Goal: Check status: Check status

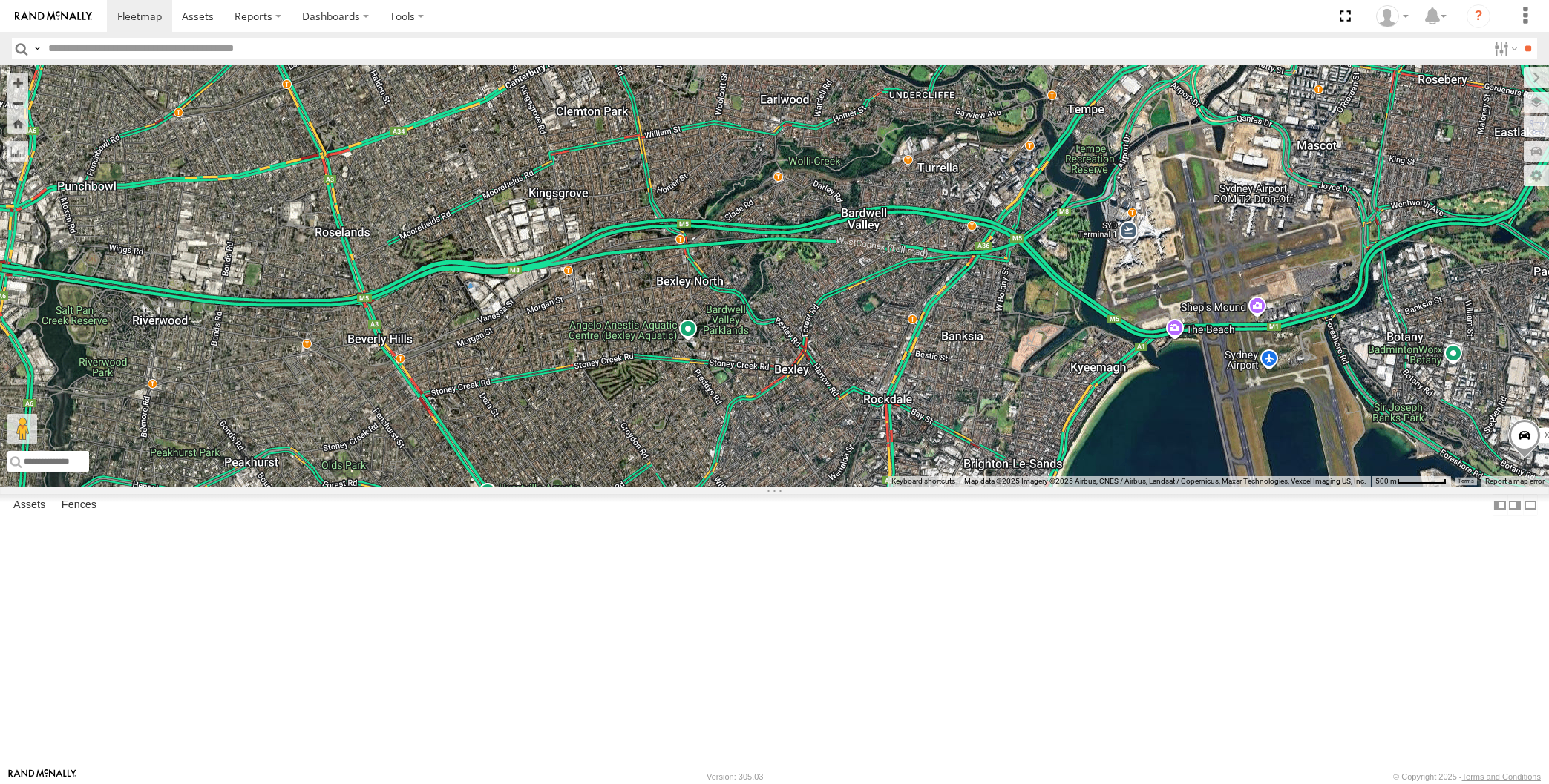
drag, startPoint x: 1287, startPoint y: 570, endPoint x: 1207, endPoint y: 568, distance: 80.0
click at [1209, 487] on div "XP81FE-R59 2" at bounding box center [774, 276] width 1549 height 421
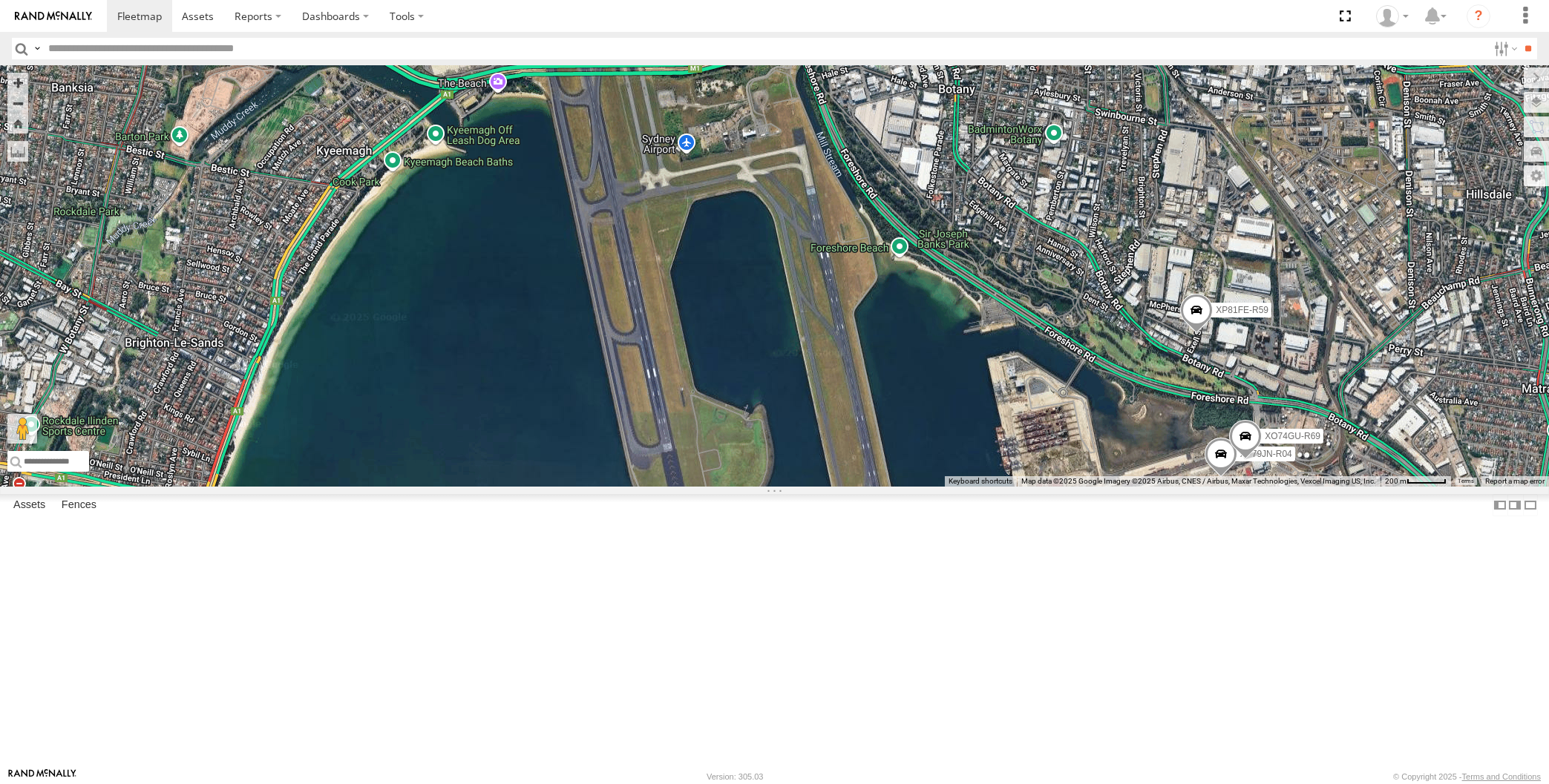
click at [1337, 487] on div "XP81FE-R59 XP79JN-R04 XO74GU-R69" at bounding box center [774, 276] width 1549 height 421
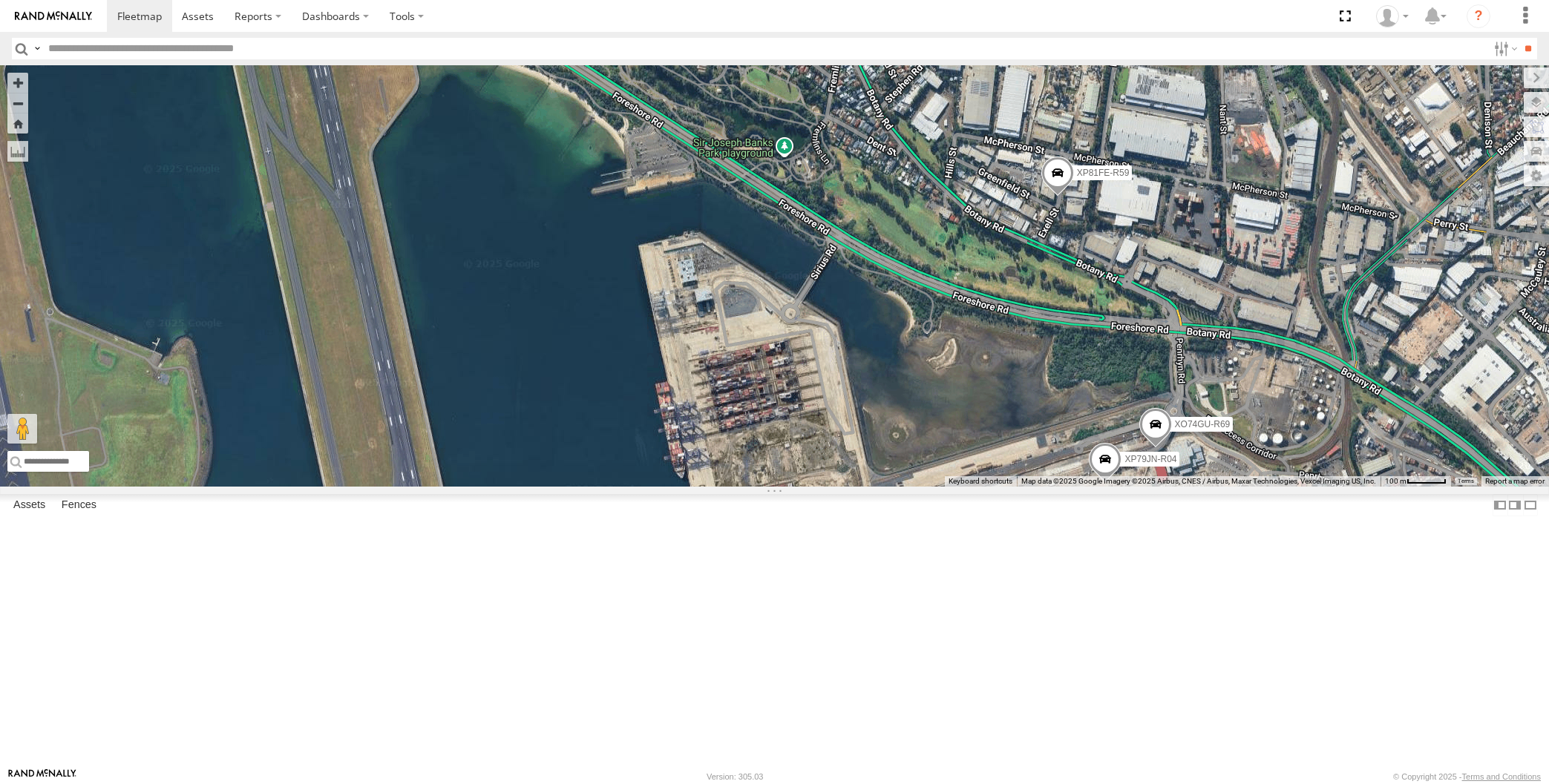
click at [1122, 457] on div "XP81FE-R59 XP79JN-R04 XO74GU-R69" at bounding box center [774, 276] width 1549 height 421
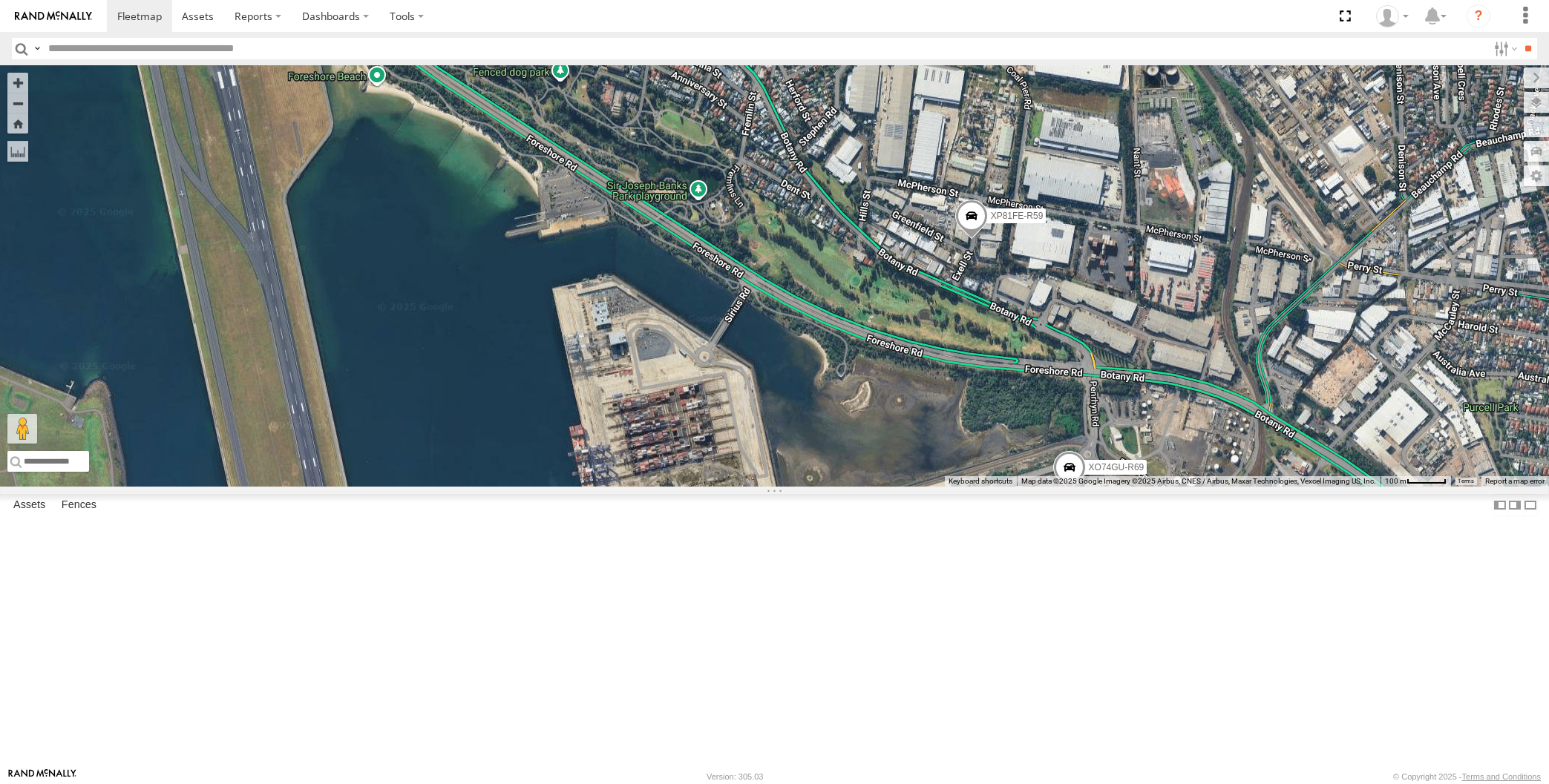
click at [1117, 445] on div "XP81FE-R59 XP79JN-R04 XO74GU-R69" at bounding box center [774, 276] width 1549 height 421
click at [1025, 487] on div "XP81FE-R59 XP79JN-R04 XO74GU-R69" at bounding box center [774, 276] width 1549 height 421
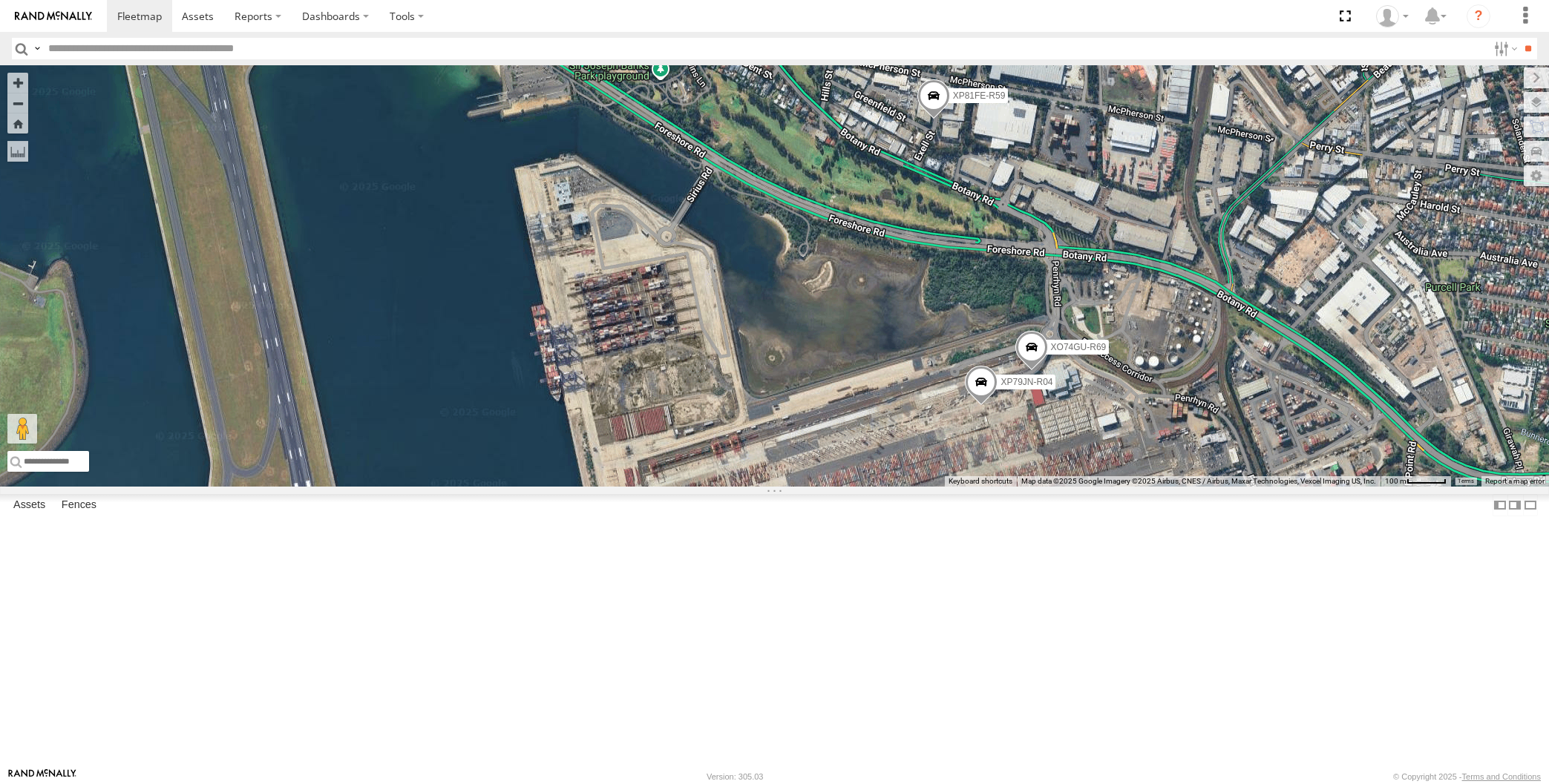
drag, startPoint x: 1045, startPoint y: 617, endPoint x: 1031, endPoint y: 605, distance: 18.4
click at [1034, 487] on div "XP81FE-R59 XP79JN-R04 XO74GU-R69" at bounding box center [774, 276] width 1549 height 421
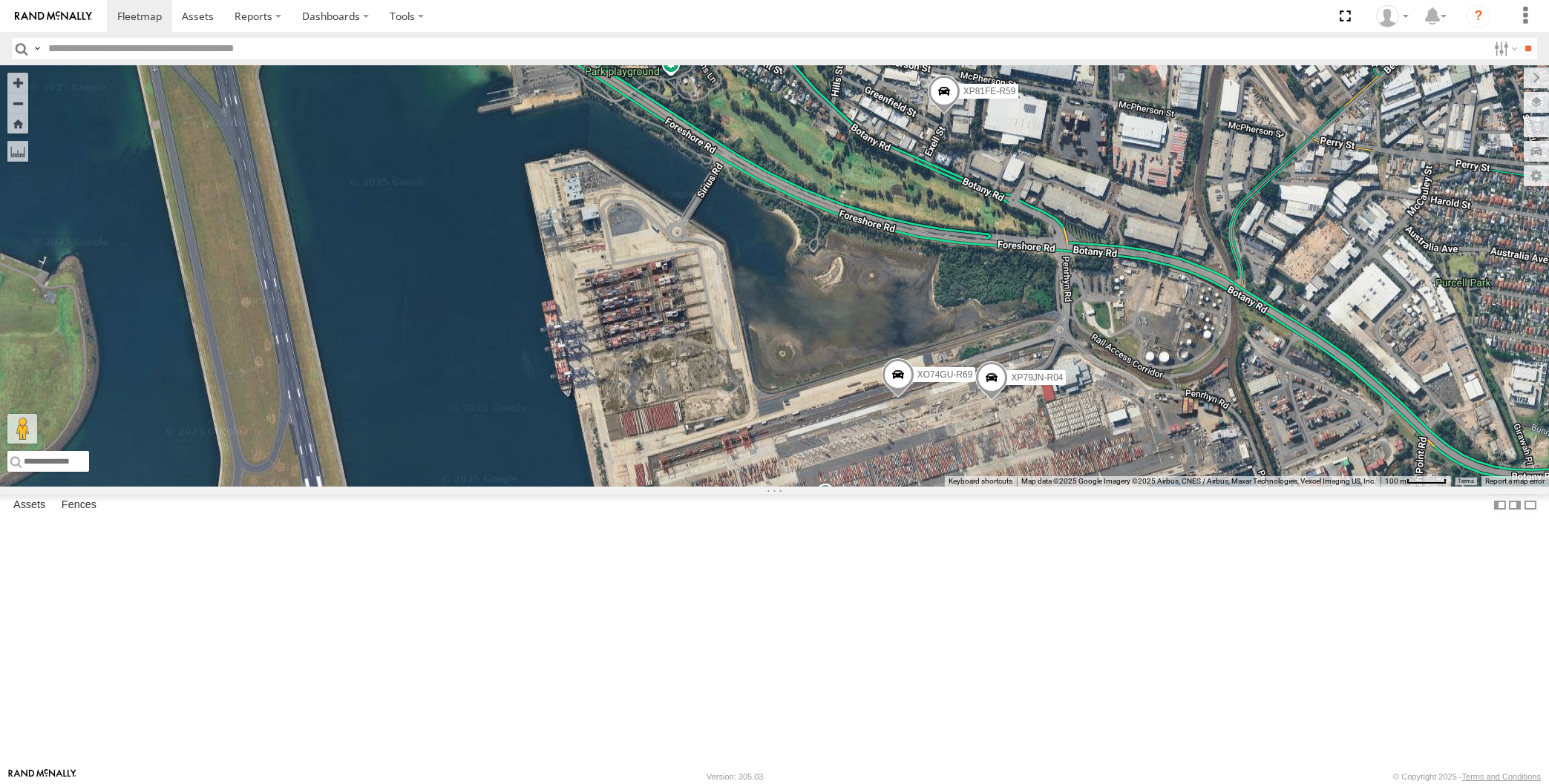
click at [1118, 487] on div "XP81FE-R59 XP79JN-R04 XO74GU-R69" at bounding box center [774, 276] width 1549 height 421
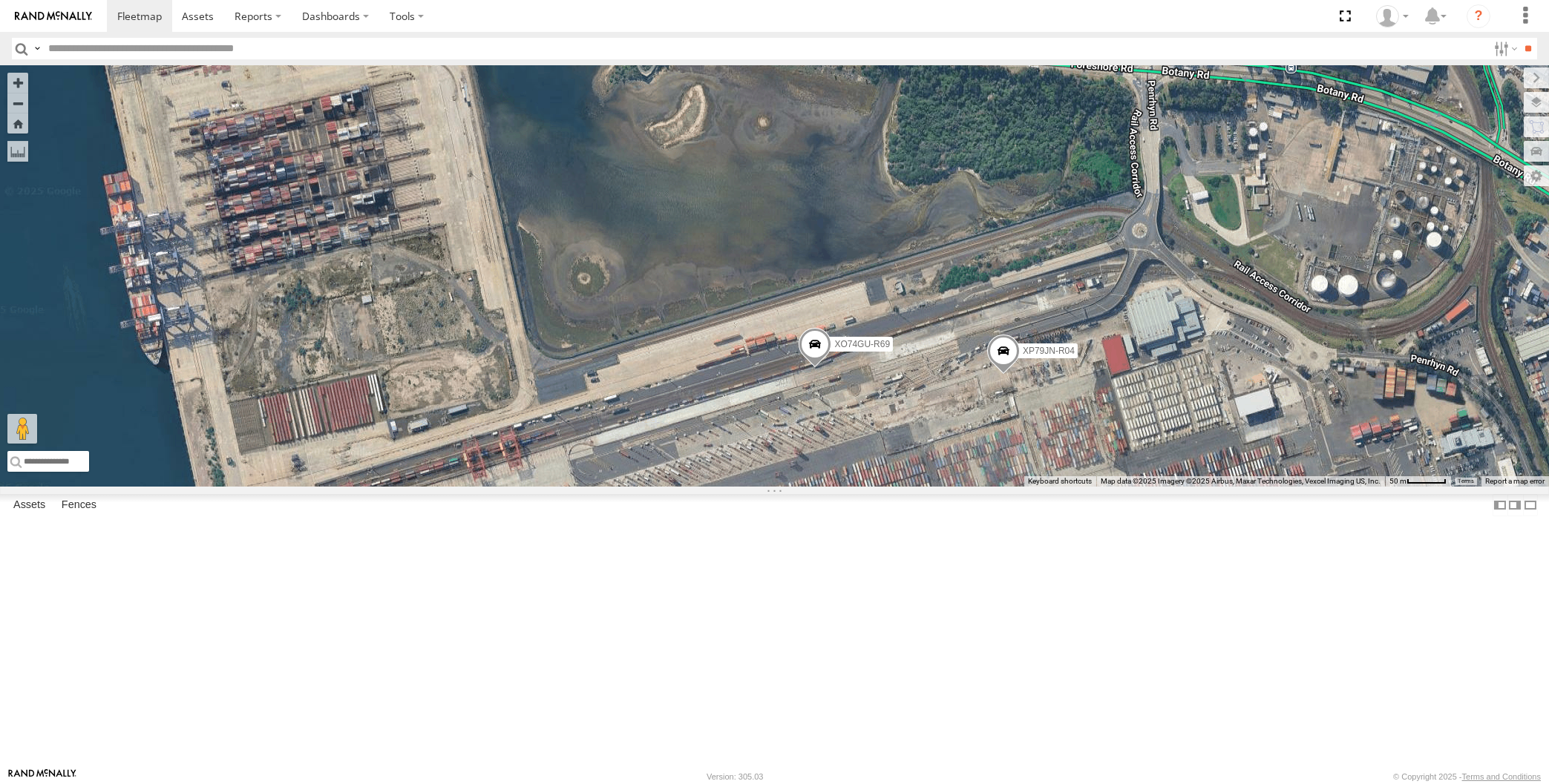
click at [812, 368] on span at bounding box center [814, 348] width 33 height 40
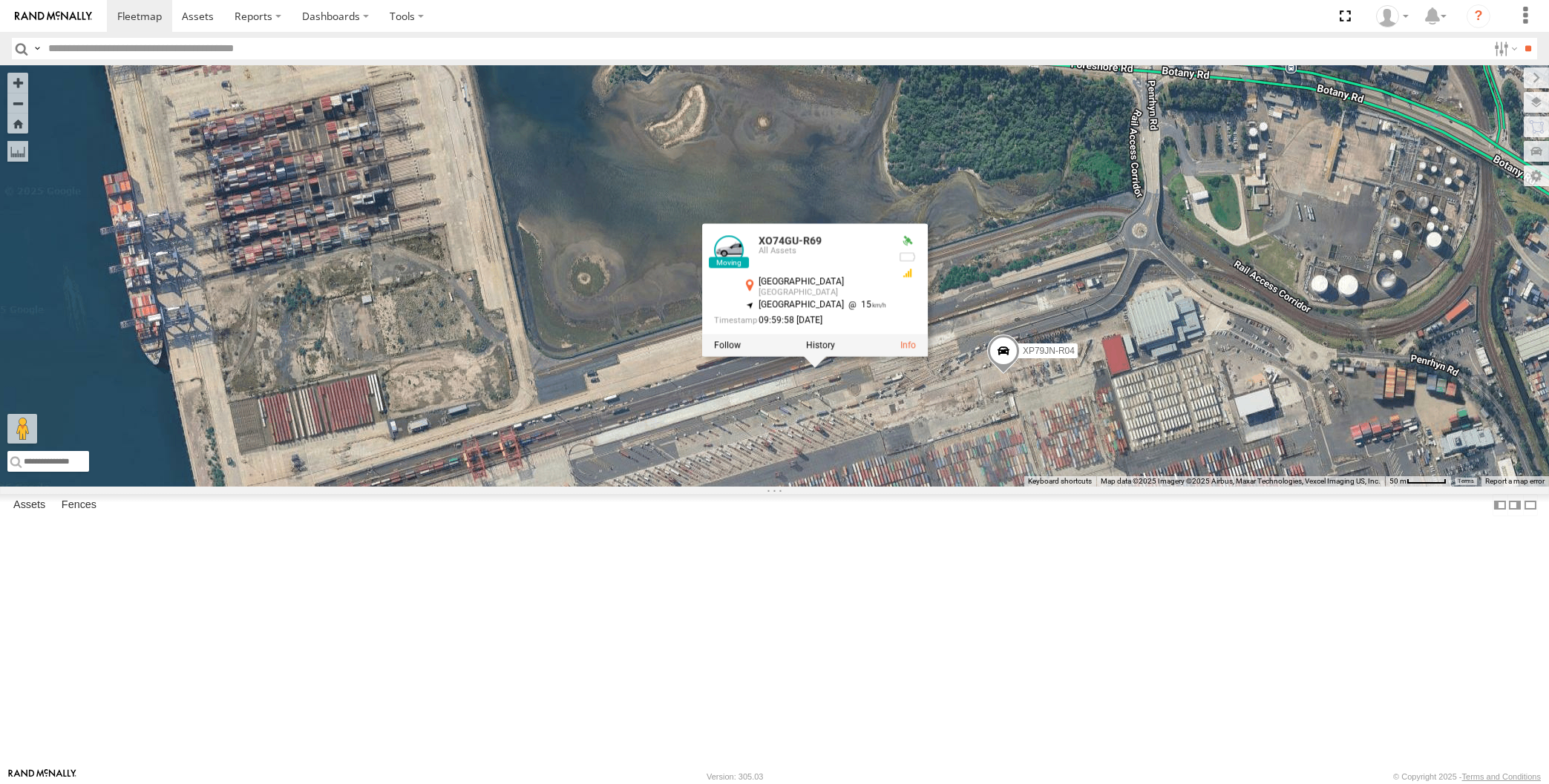
click at [871, 487] on div "XP81FE-R59 XP79JN-R04 XO74GU-R69 XO74GU-R69 All Assets [GEOGRAPHIC_DATA] -33.96…" at bounding box center [774, 276] width 1549 height 421
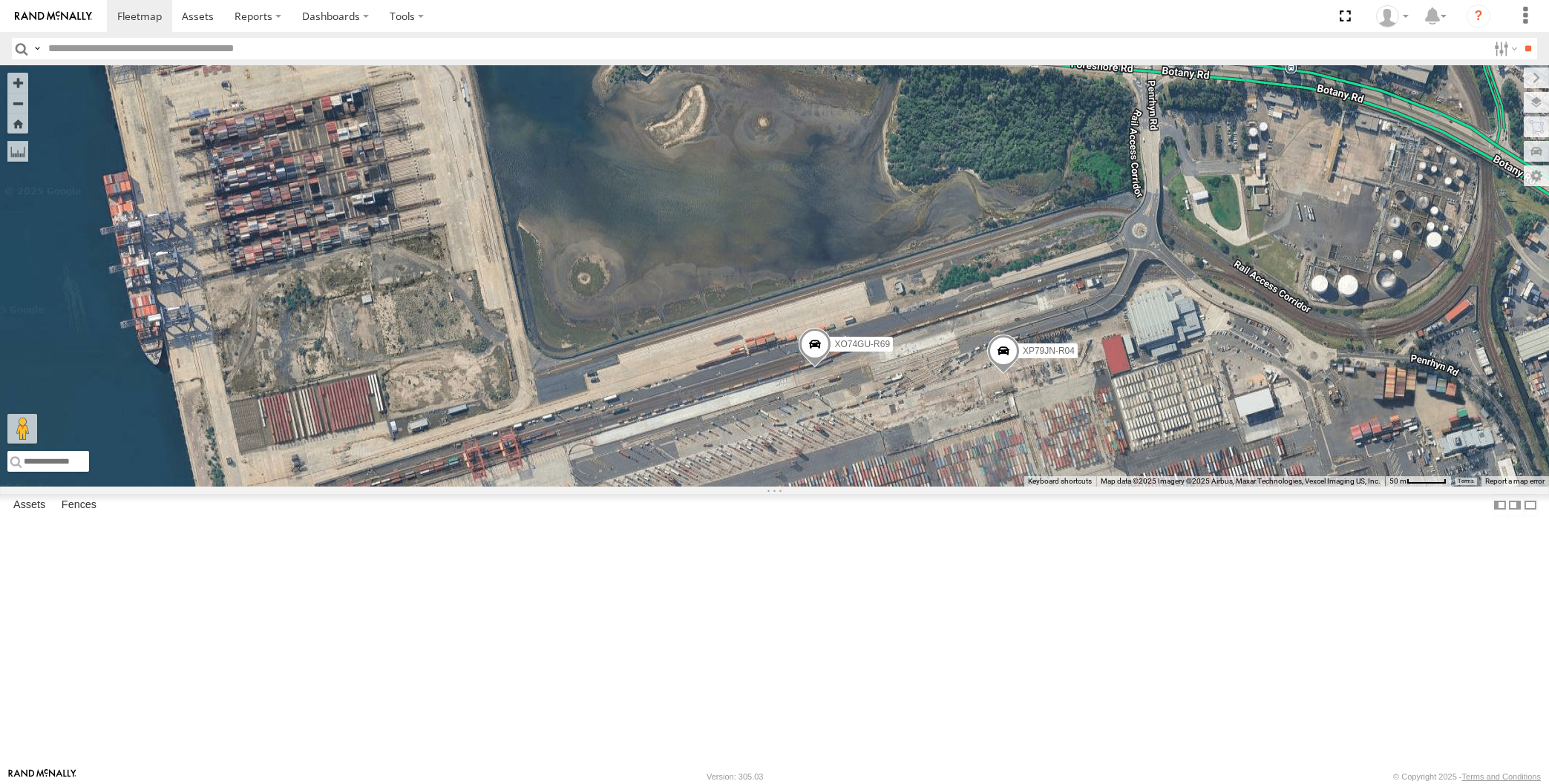
click at [809, 368] on span at bounding box center [814, 348] width 33 height 40
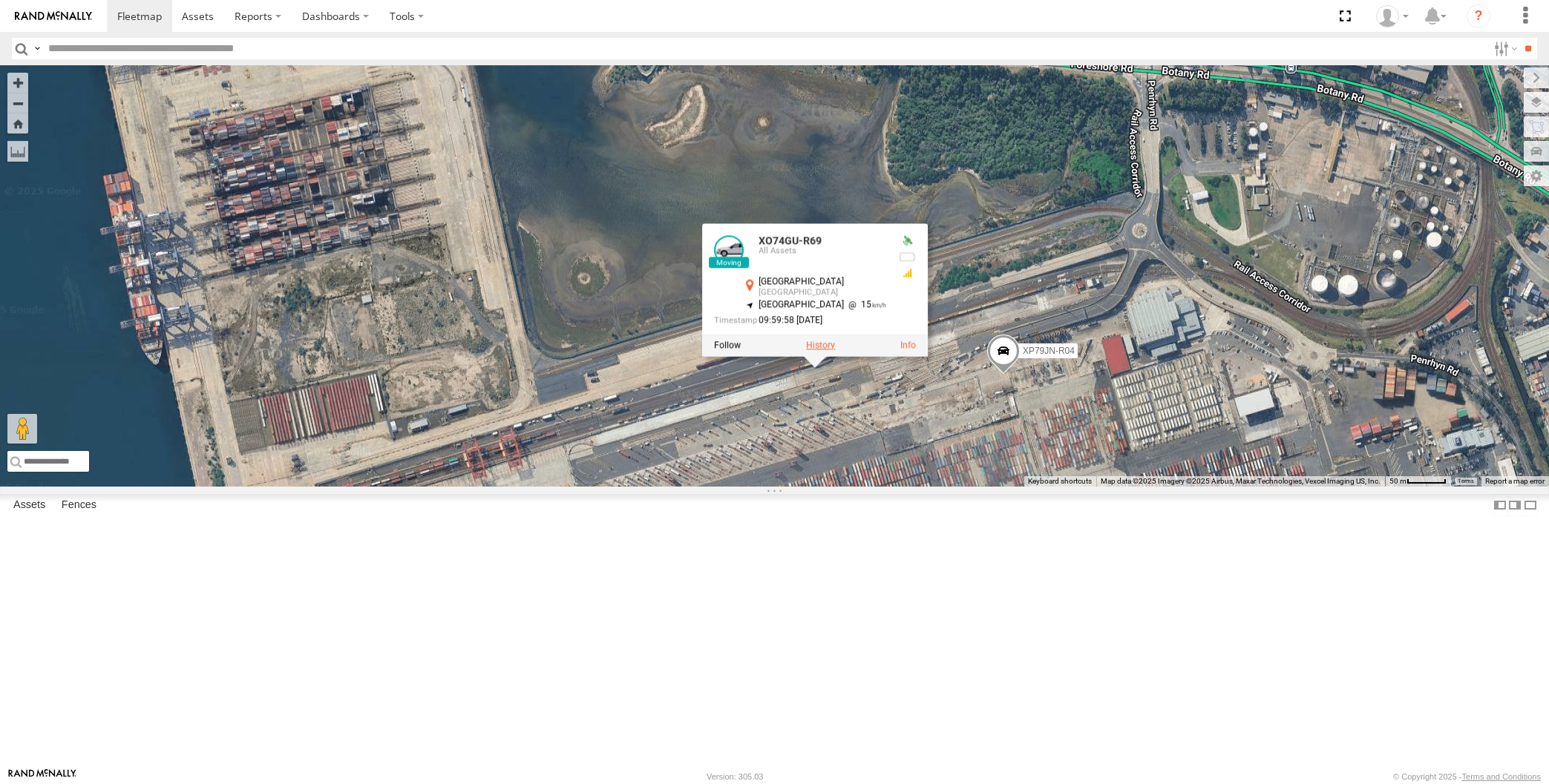
click at [819, 351] on label at bounding box center [820, 345] width 29 height 10
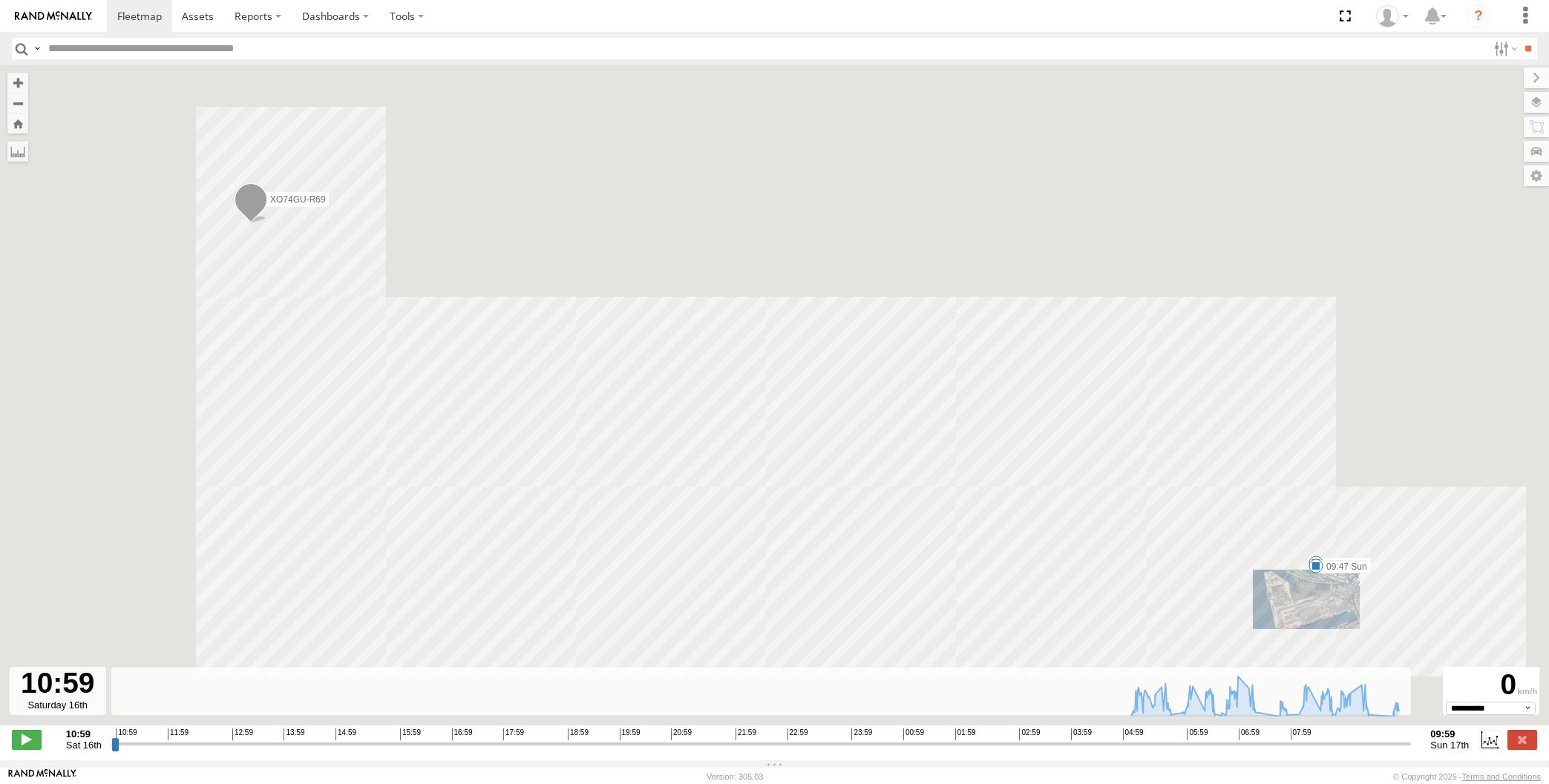
click at [1285, 743] on input "range" at bounding box center [761, 743] width 1299 height 14
click at [1309, 744] on input "range" at bounding box center [761, 743] width 1299 height 14
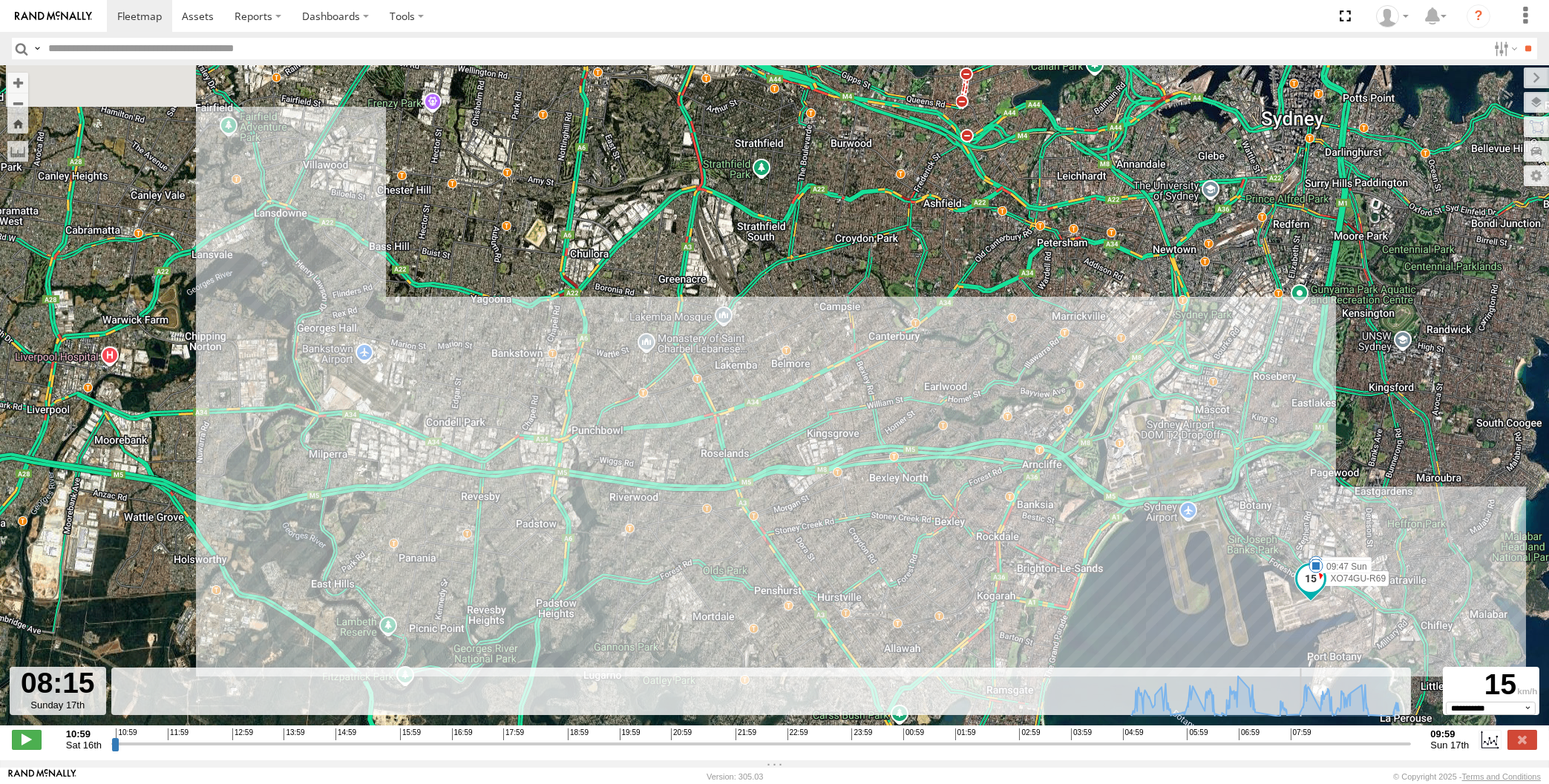
click at [1334, 744] on input "range" at bounding box center [761, 743] width 1299 height 14
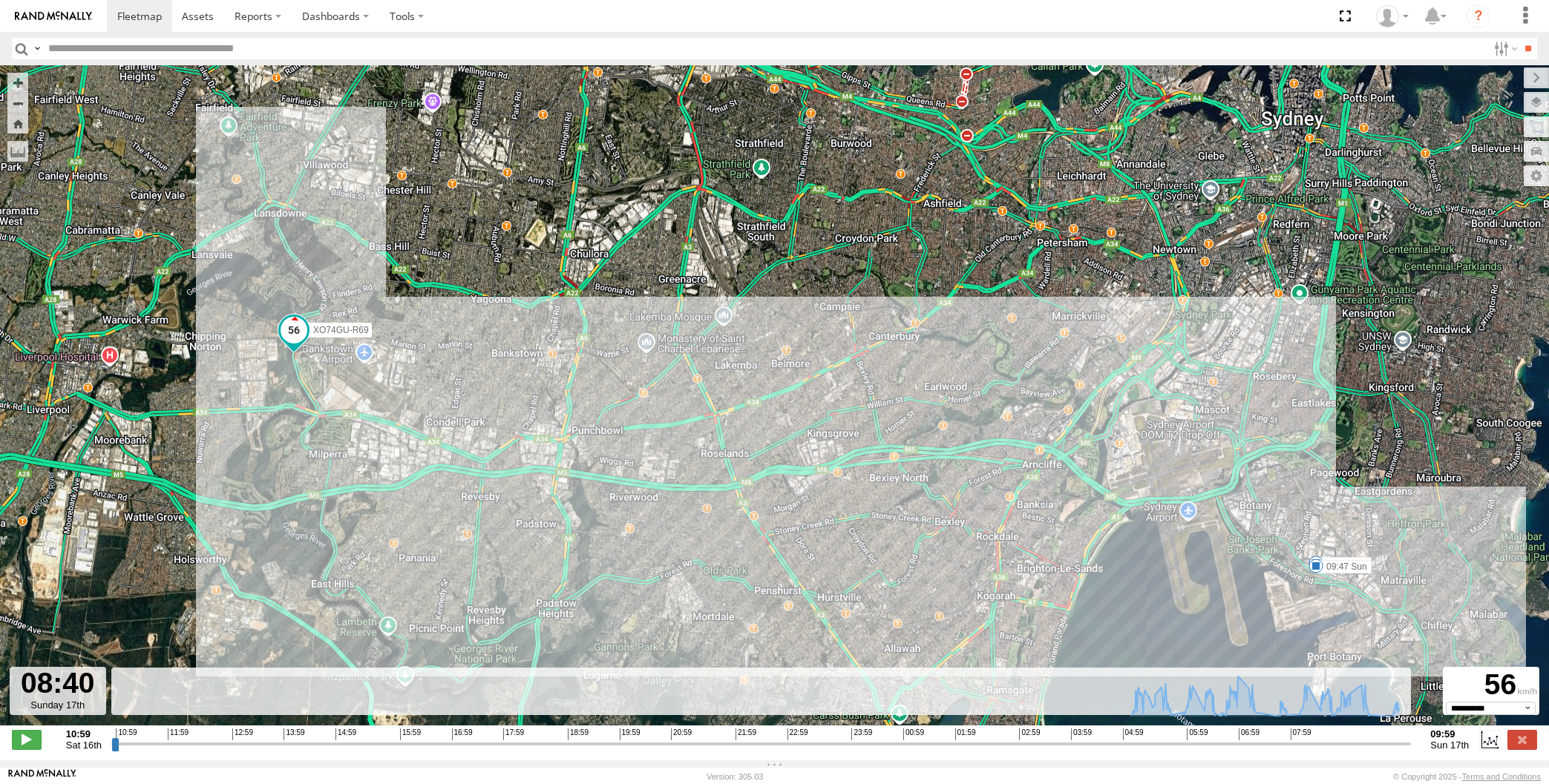
click at [1346, 743] on input "range" at bounding box center [761, 743] width 1299 height 14
click at [1365, 746] on input "range" at bounding box center [761, 743] width 1299 height 14
click at [1371, 745] on input "range" at bounding box center [761, 743] width 1299 height 14
click at [1376, 744] on input "range" at bounding box center [761, 743] width 1299 height 14
click at [1384, 742] on input "range" at bounding box center [761, 743] width 1299 height 14
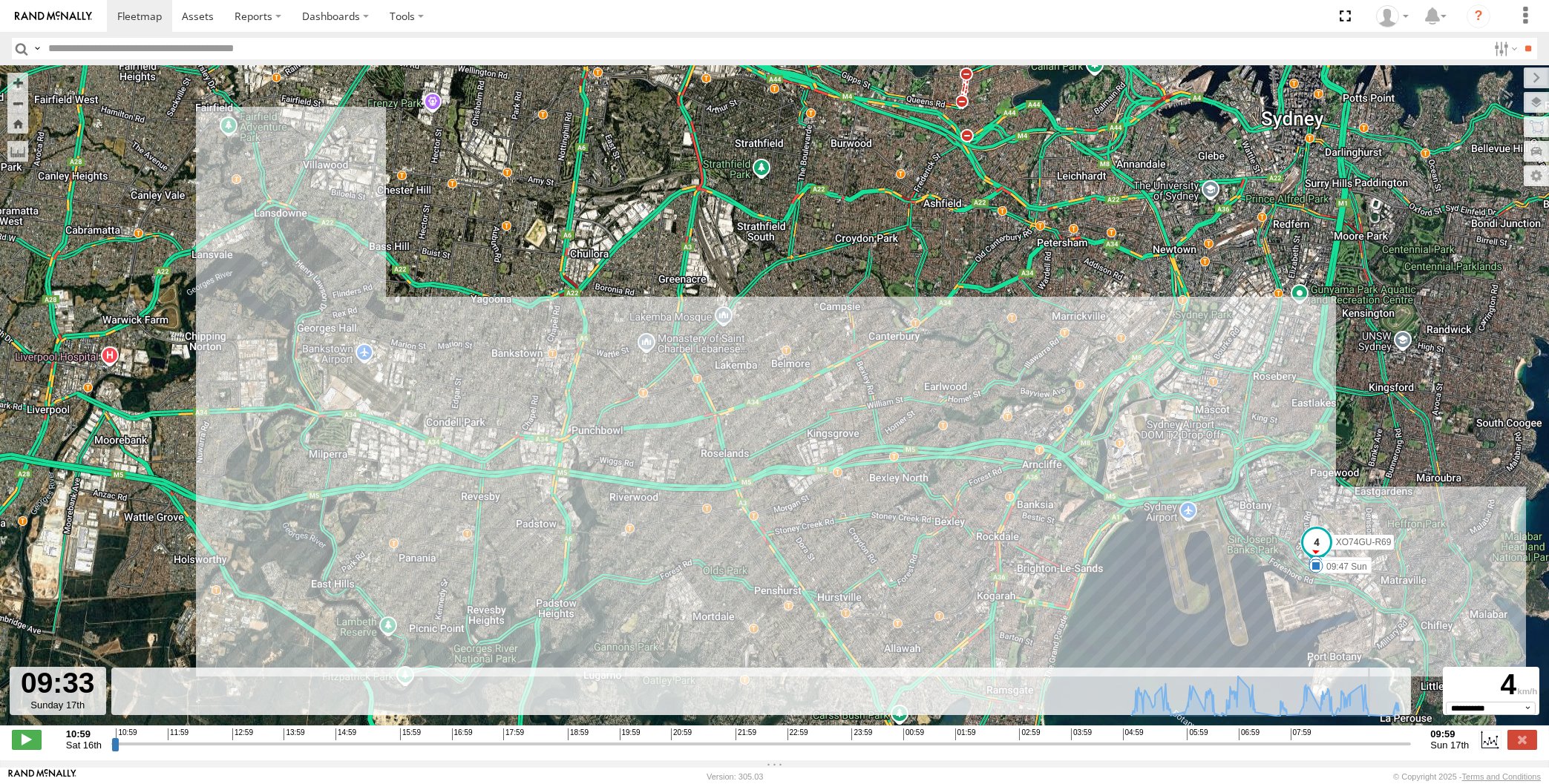
click at [1390, 742] on input "range" at bounding box center [761, 743] width 1299 height 14
click at [1395, 742] on input "range" at bounding box center [761, 743] width 1299 height 14
click at [1405, 744] on input "range" at bounding box center [761, 743] width 1299 height 14
click at [1407, 744] on input "range" at bounding box center [761, 743] width 1299 height 14
click at [1412, 745] on div "10:59 Sat 16th Created with Highcharts 6.0.7 [DOMAIN_NAME] 10:59 11:59 12:59 13…" at bounding box center [774, 739] width 1525 height 22
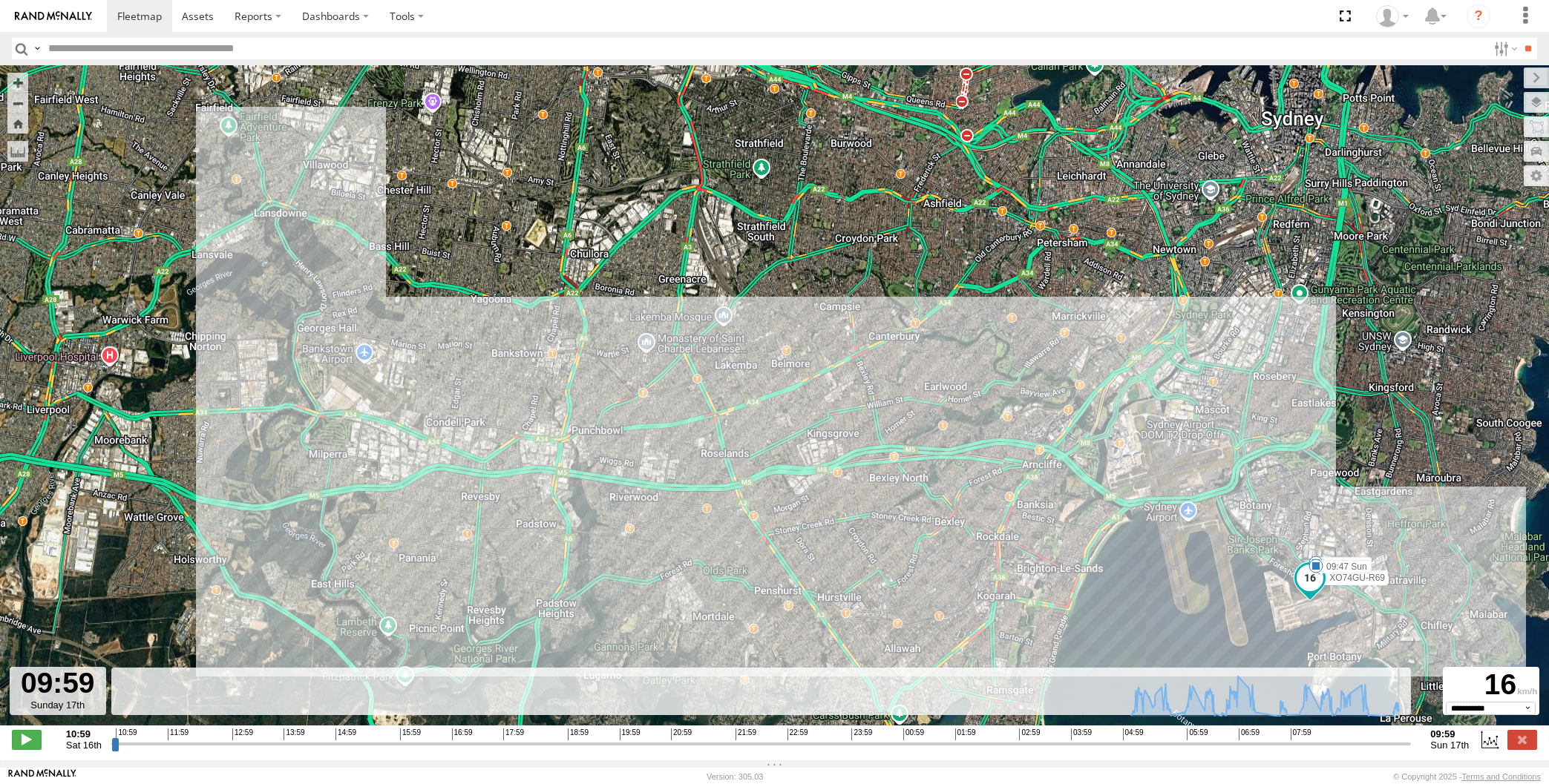
drag, startPoint x: 1407, startPoint y: 748, endPoint x: 1441, endPoint y: 745, distance: 34.1
type input "**********"
click at [1411, 745] on input "range" at bounding box center [761, 743] width 1299 height 14
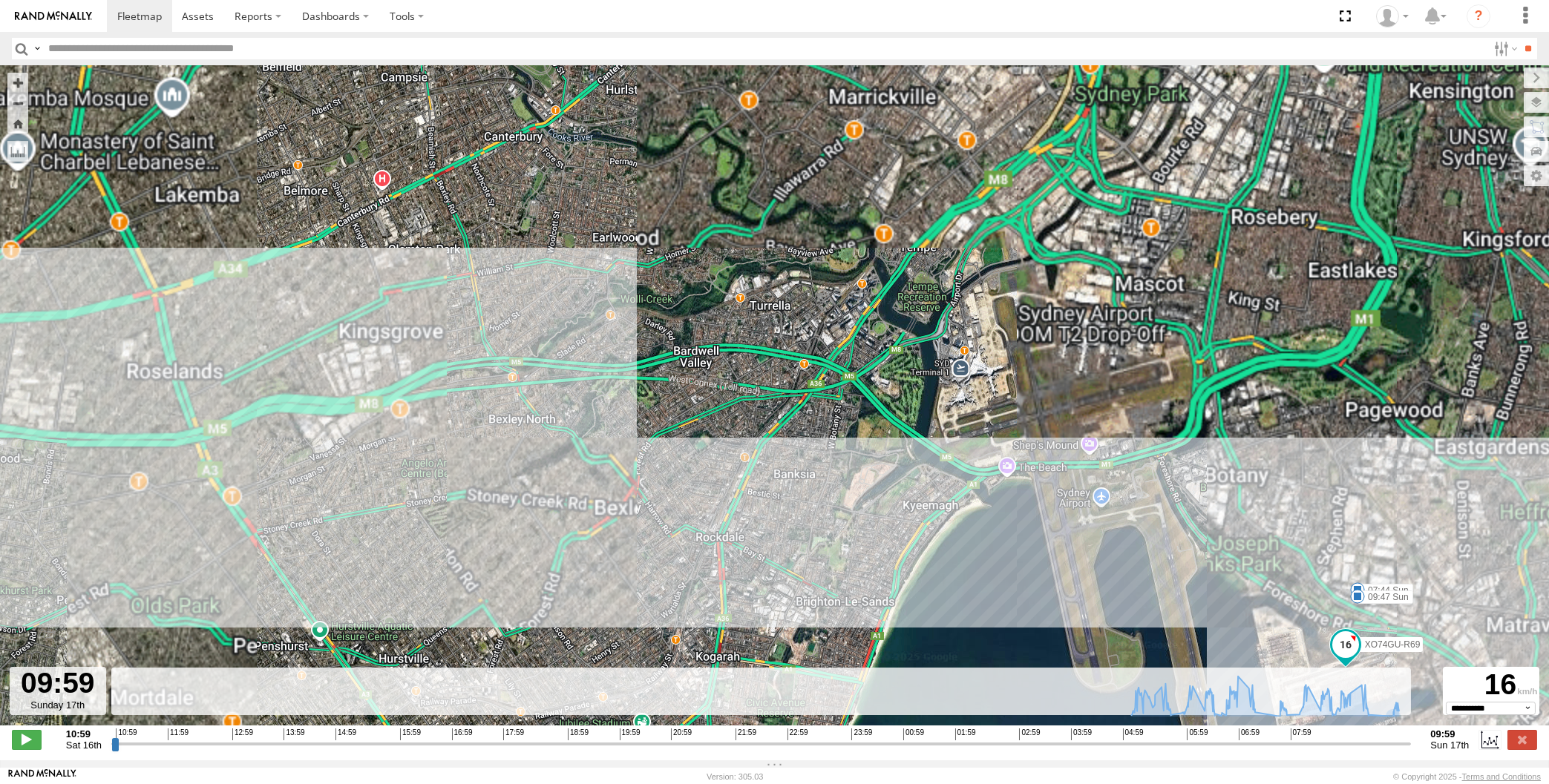
drag, startPoint x: 1317, startPoint y: 629, endPoint x: 1224, endPoint y: 523, distance: 141.0
click at [1248, 541] on div "XO74GU-R69 07:44 Sun 09:47 Sun" at bounding box center [774, 403] width 1549 height 676
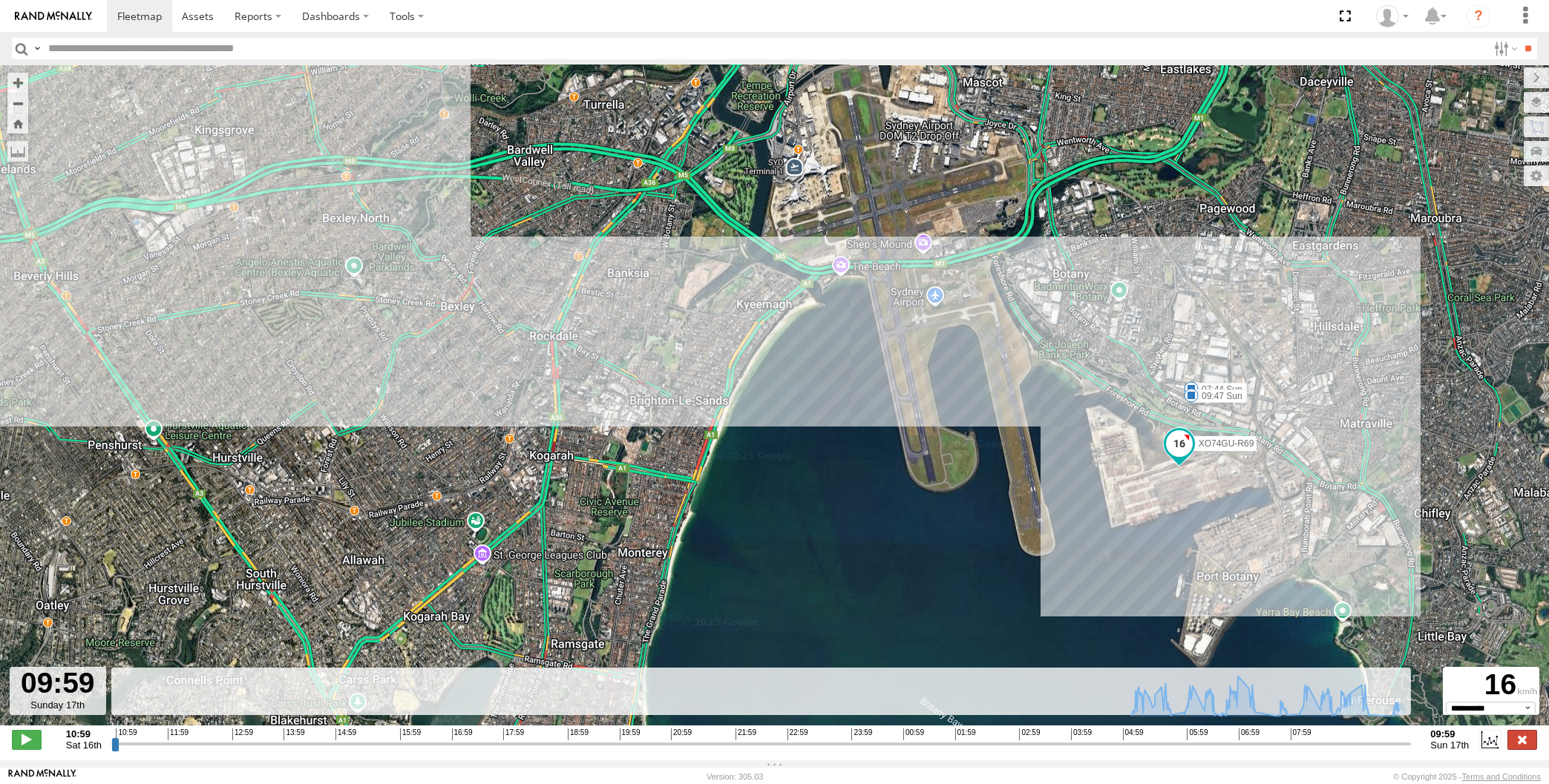
click at [1520, 736] on label at bounding box center [1522, 739] width 30 height 19
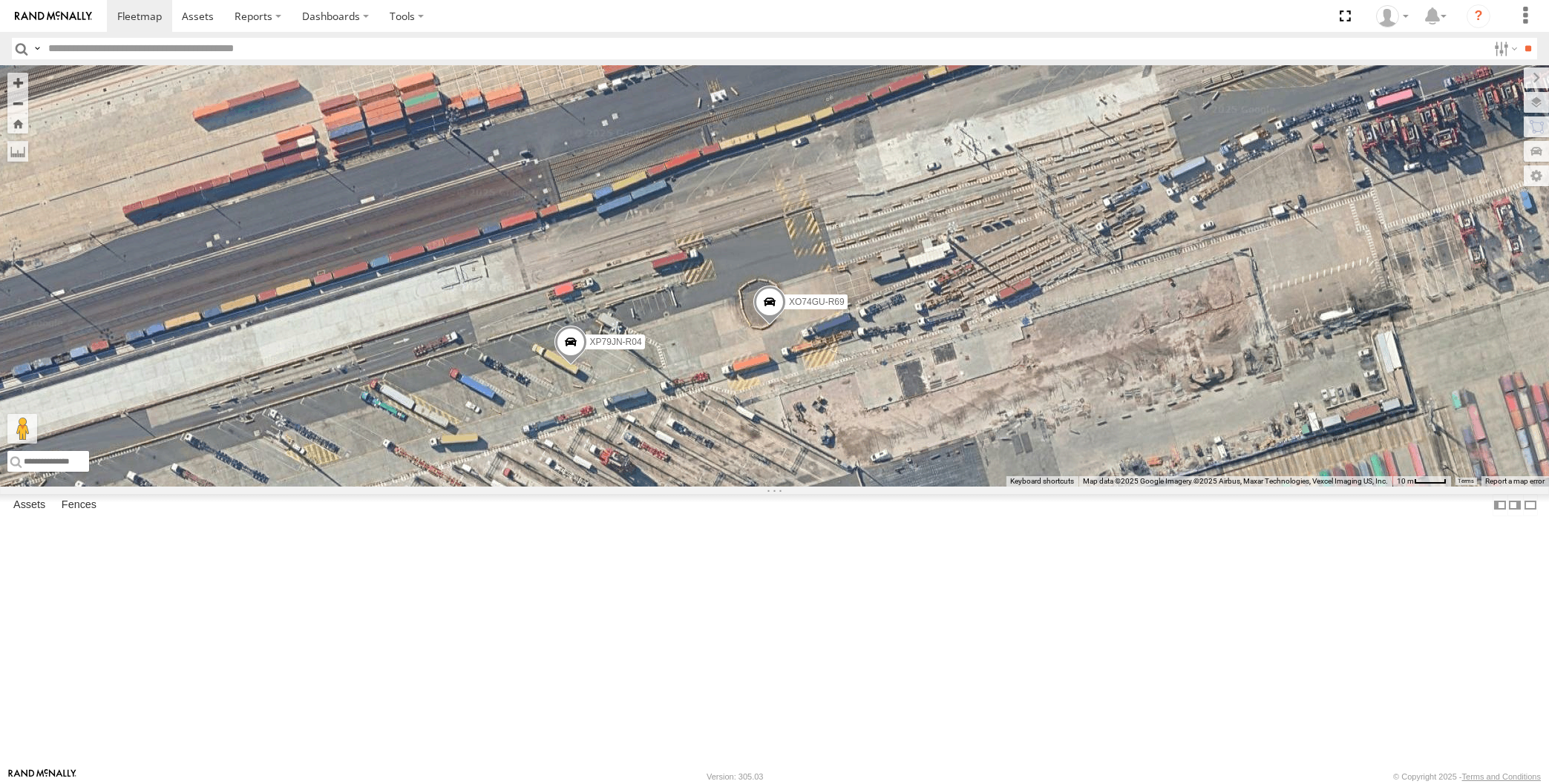
click at [562, 366] on span at bounding box center [569, 345] width 33 height 40
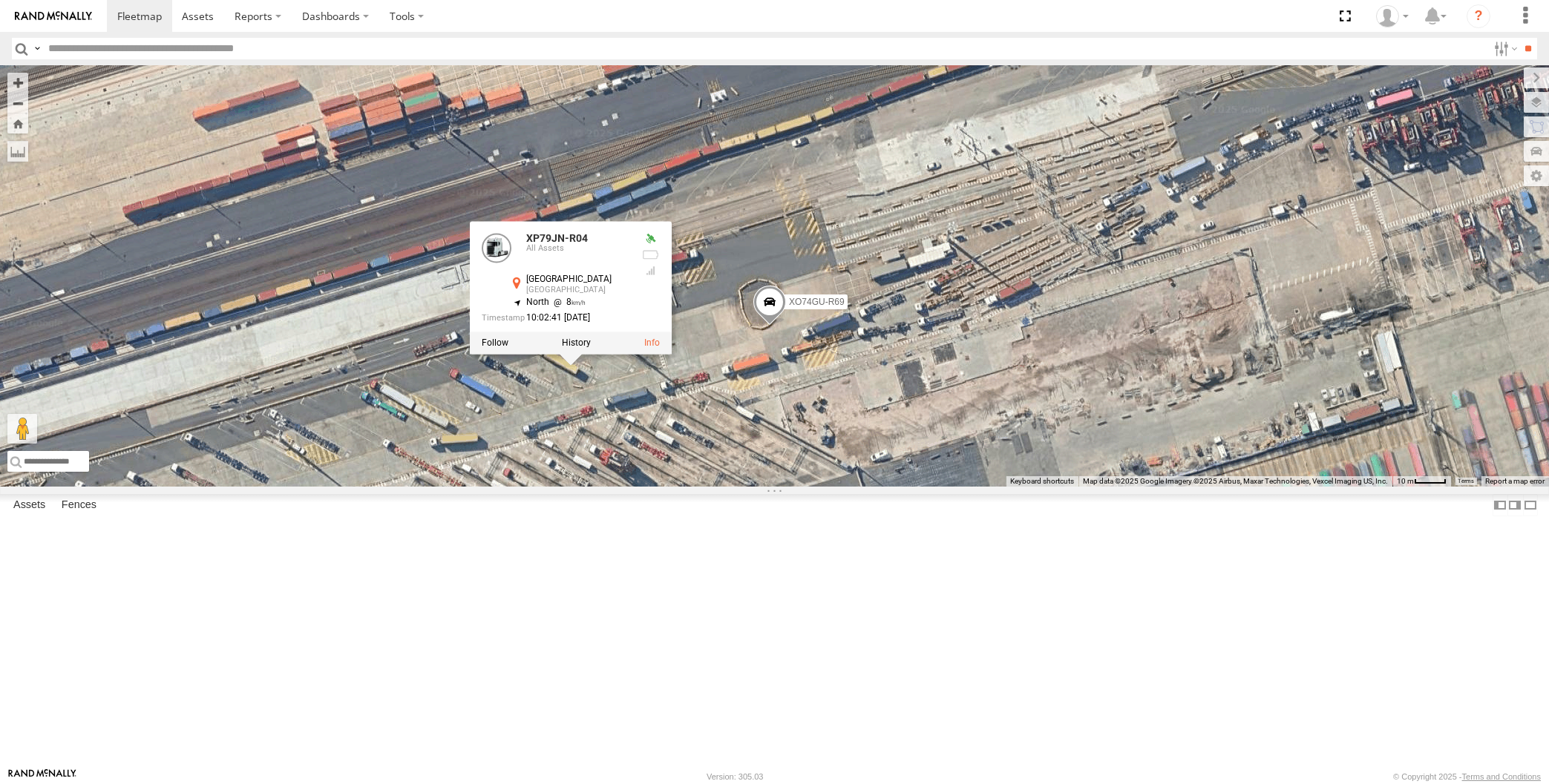
click at [573, 487] on div "XP79JN-R04 XO74GU-R69 XP79JN-R04 All Assets [GEOGRAPHIC_DATA] [GEOGRAPHIC_DATA]…" at bounding box center [774, 276] width 1549 height 421
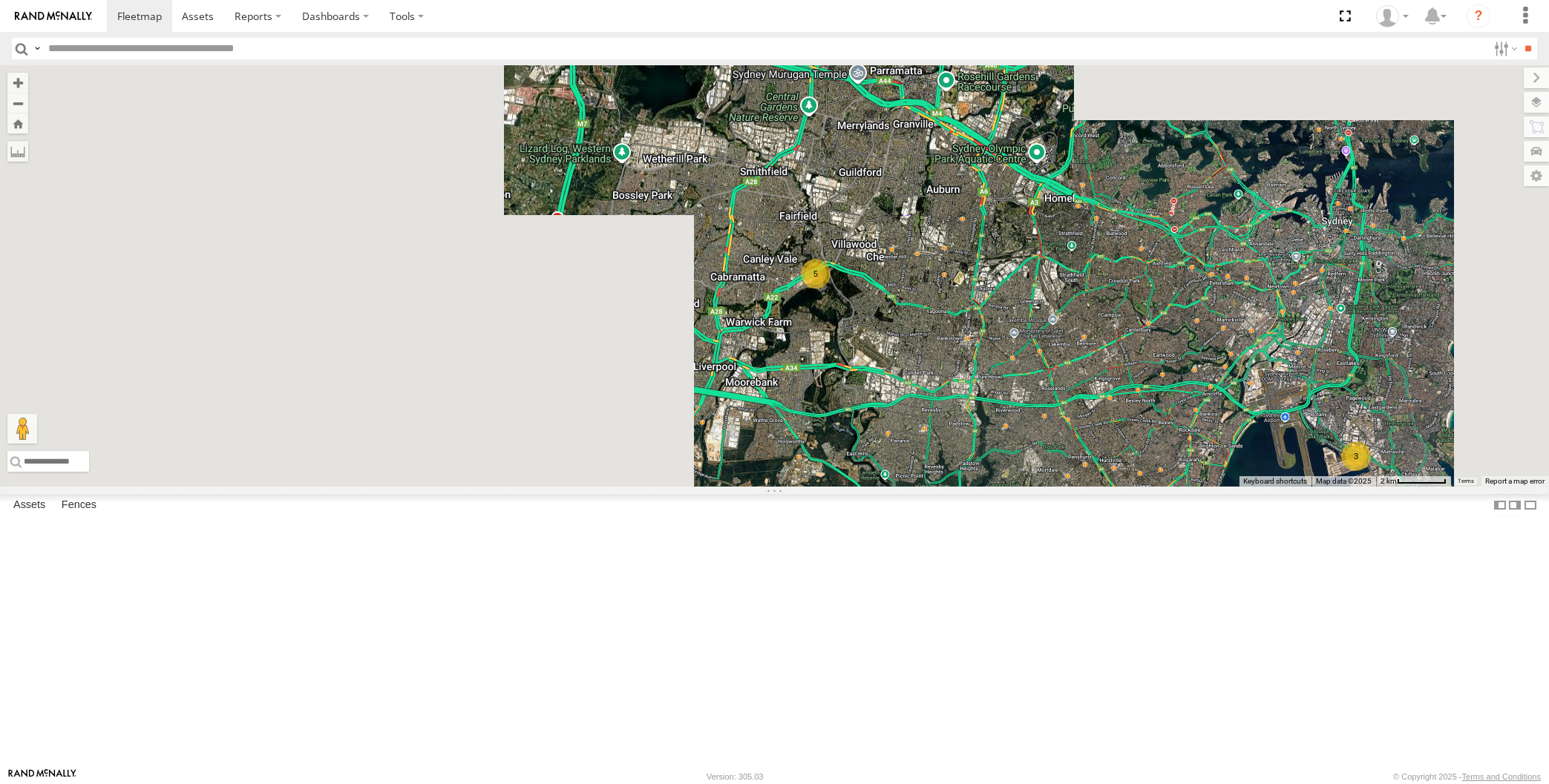
drag, startPoint x: 1282, startPoint y: 655, endPoint x: 1291, endPoint y: 649, distance: 10.8
click at [1288, 487] on div "5 3" at bounding box center [774, 276] width 1549 height 421
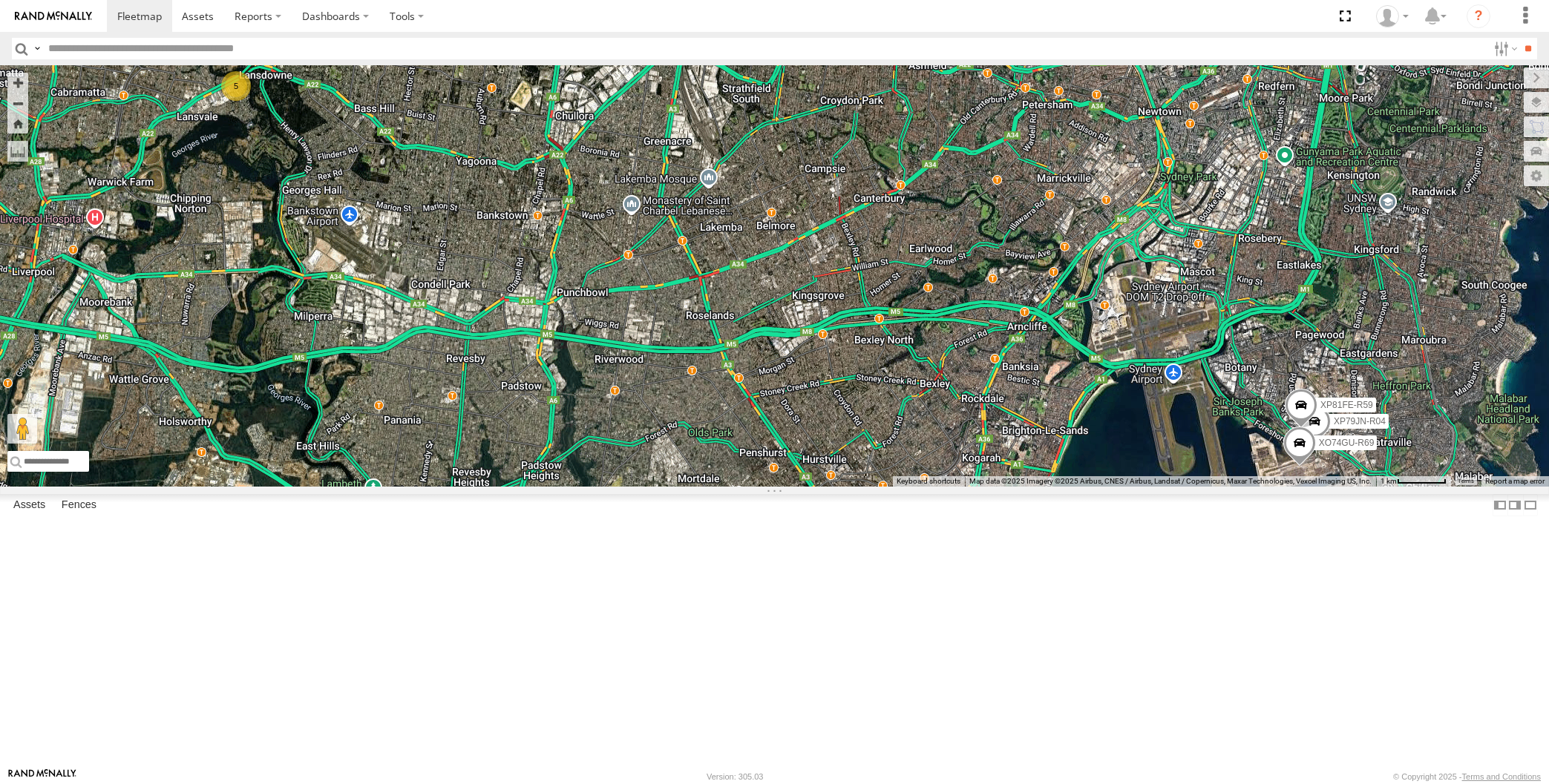
drag, startPoint x: 1047, startPoint y: 558, endPoint x: 996, endPoint y: 522, distance: 62.4
click at [999, 487] on div "5 XP79JN-R04 XP81FE-R59 XO74GU-R69" at bounding box center [774, 276] width 1549 height 421
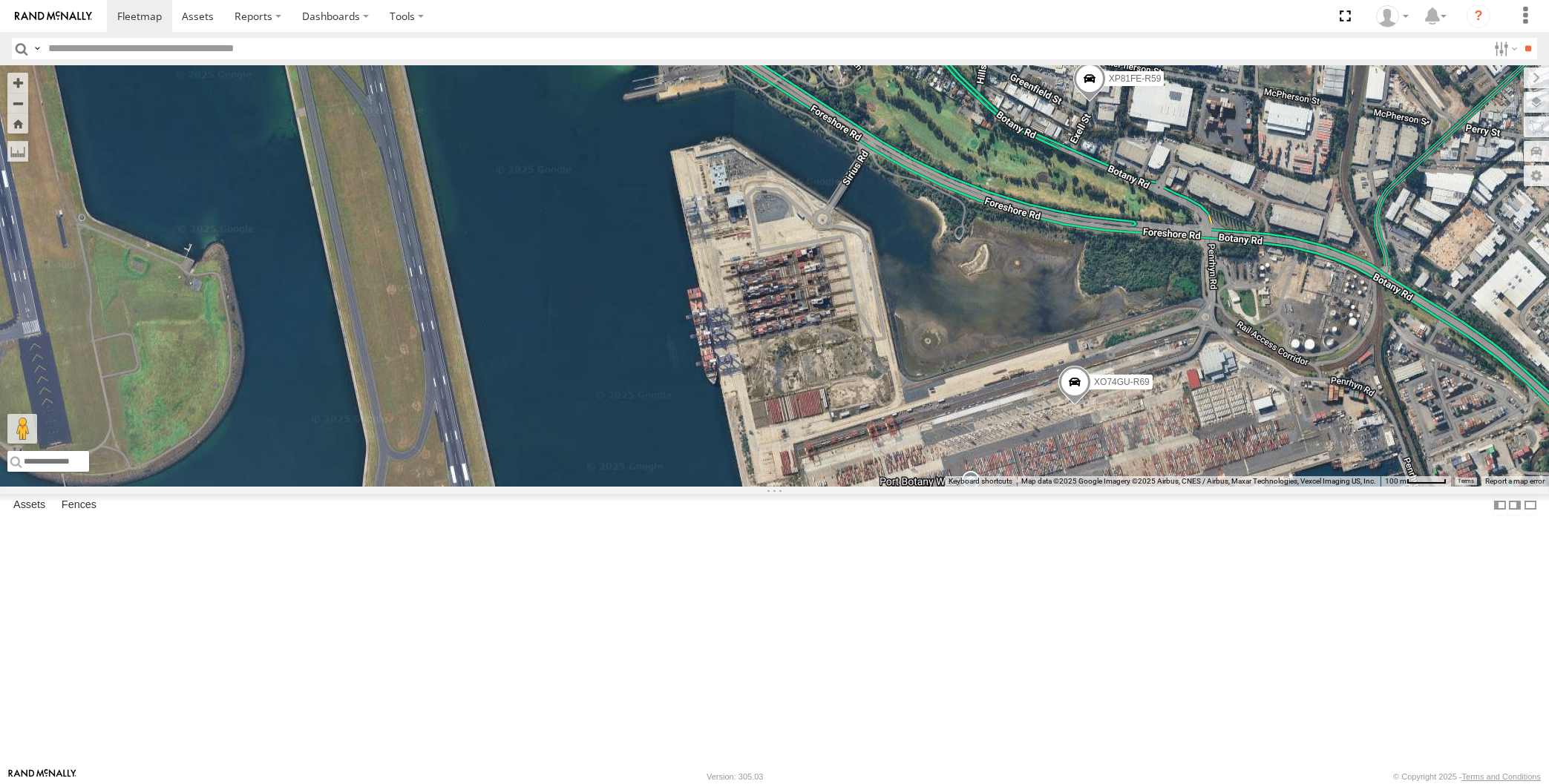
click at [1078, 406] on span at bounding box center [1074, 386] width 33 height 40
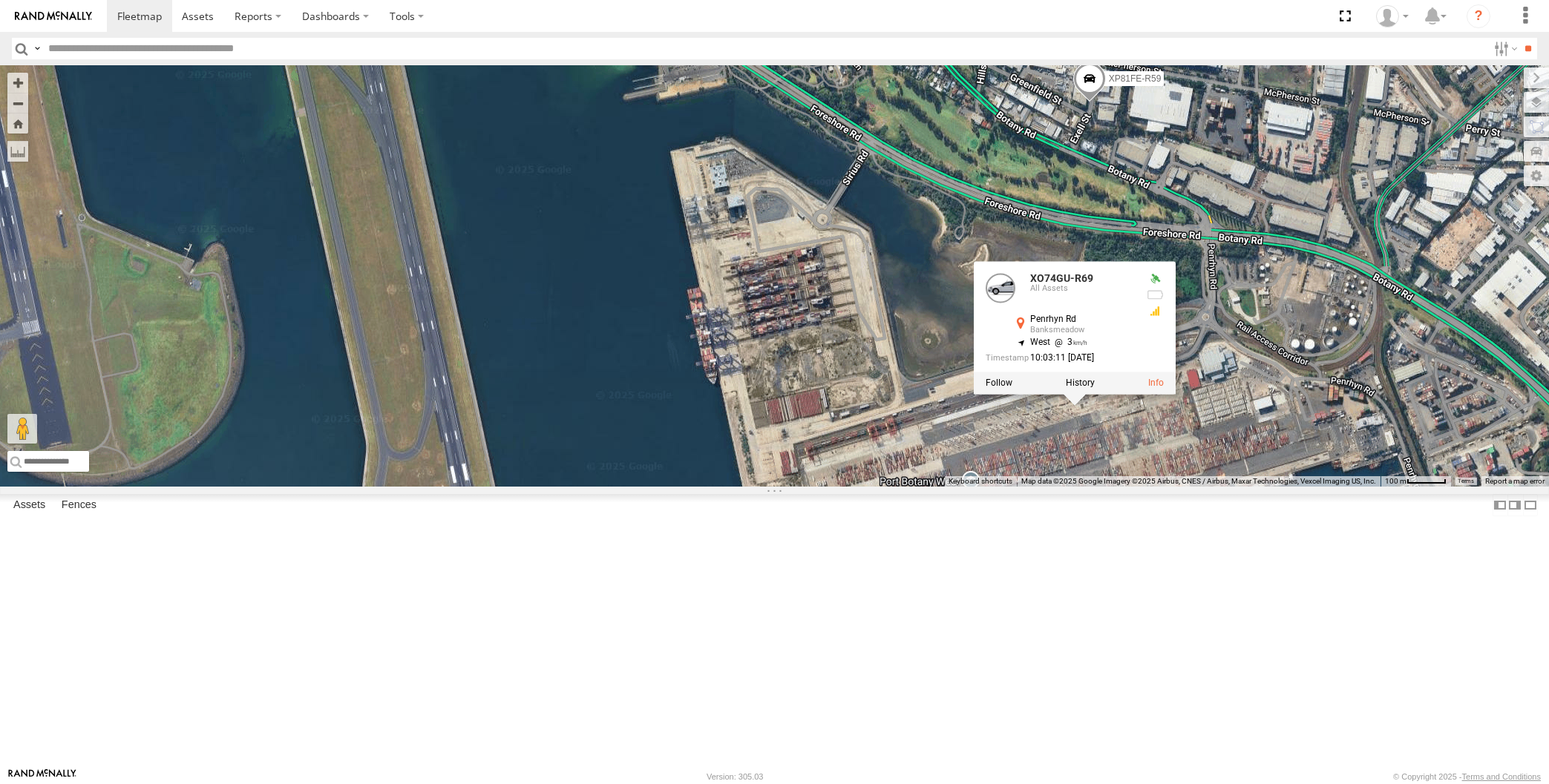
click at [1081, 487] on div "XP79JN-R04 XP81FE-R59 XO74GU-R69 XO74GU-R69 All Assets Penrhyn Rd Banksmeadow -…" at bounding box center [774, 276] width 1549 height 421
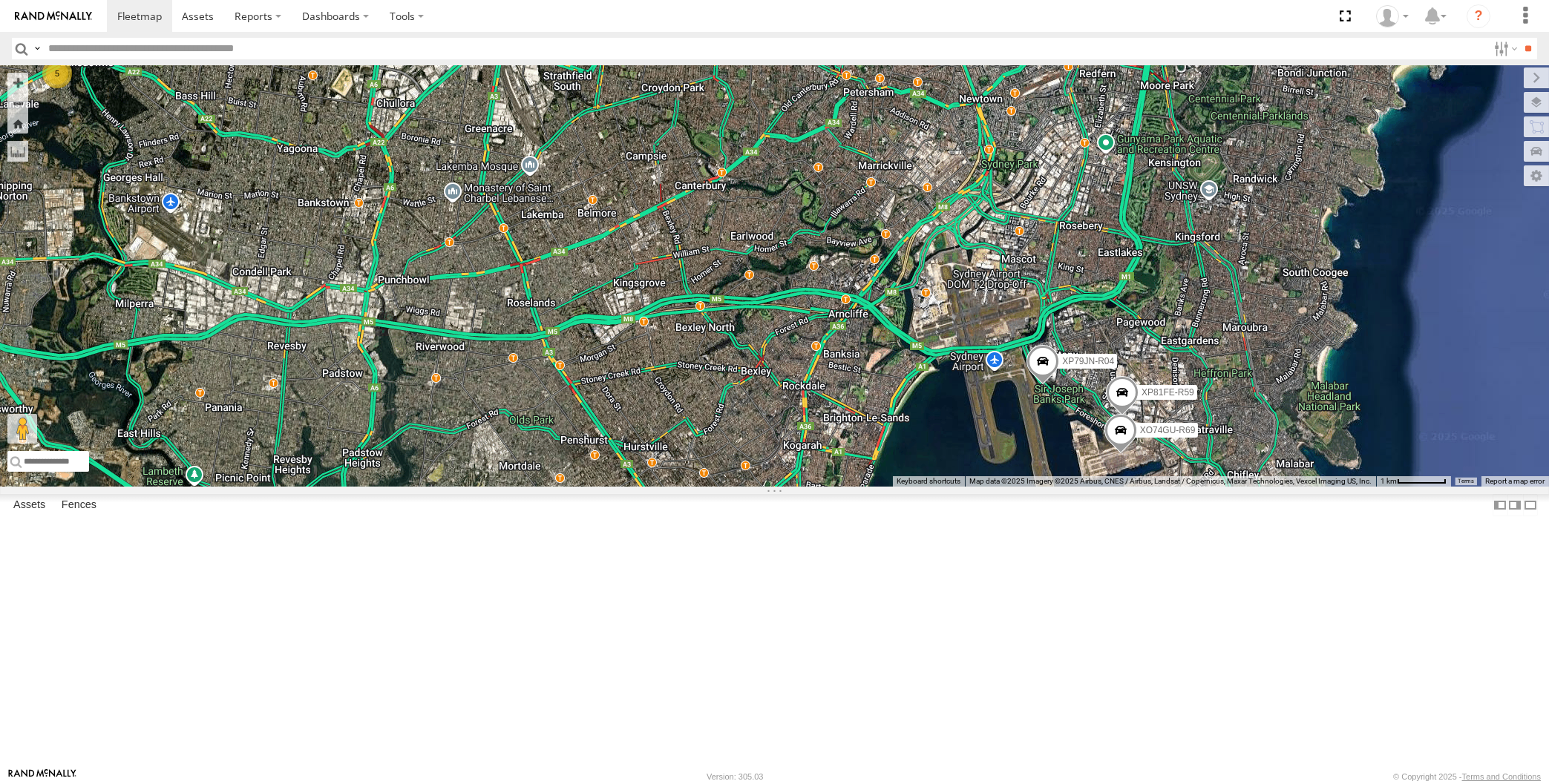
drag, startPoint x: 953, startPoint y: 631, endPoint x: 971, endPoint y: 626, distance: 18.7
click at [971, 487] on div "XP79JN-R04 XP81FE-R59 XO74GU-R69 5" at bounding box center [774, 276] width 1549 height 421
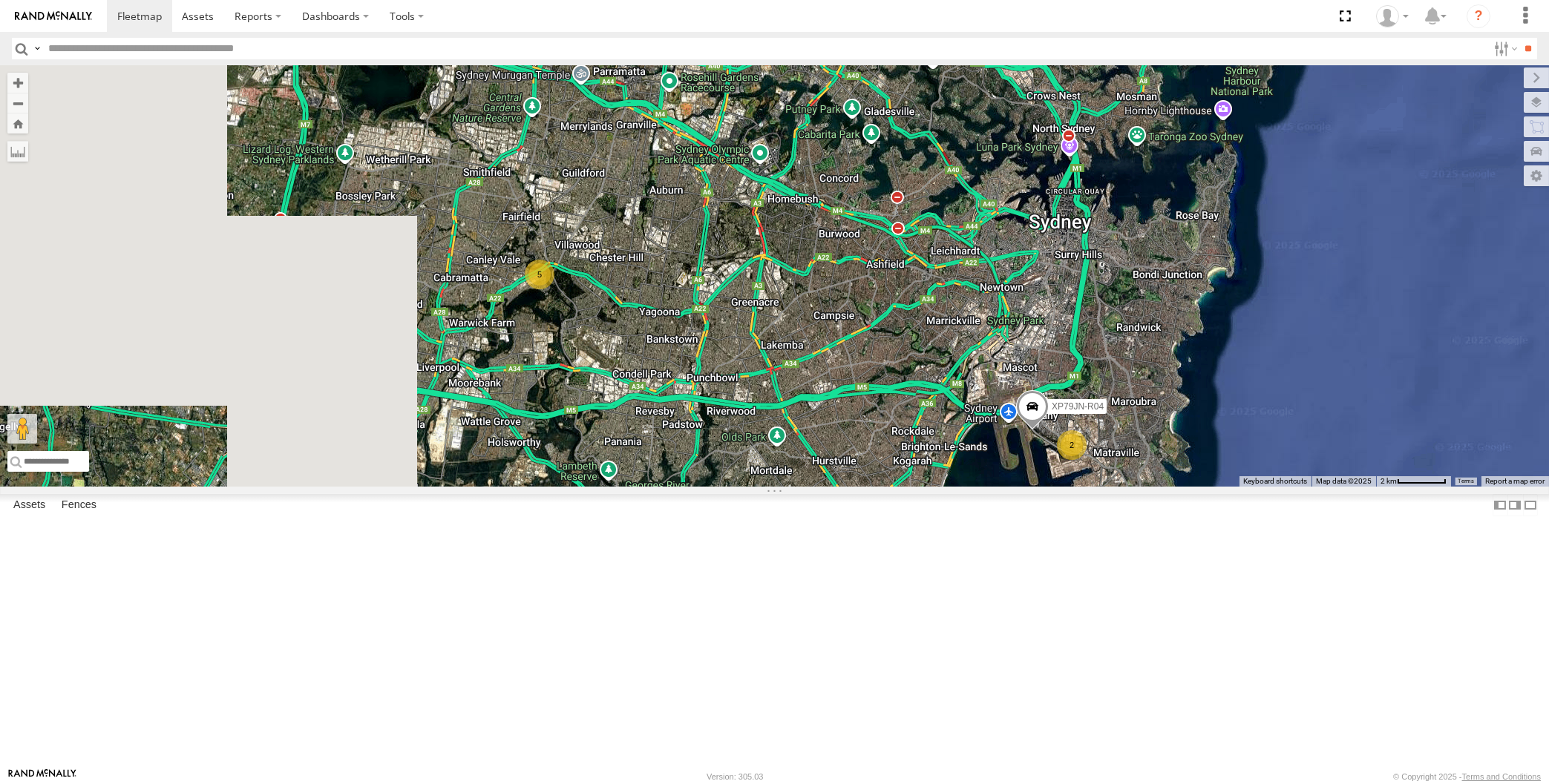
drag, startPoint x: 965, startPoint y: 634, endPoint x: 985, endPoint y: 634, distance: 20.0
click at [981, 487] on div "XP79JN-R04 5 2" at bounding box center [774, 276] width 1549 height 421
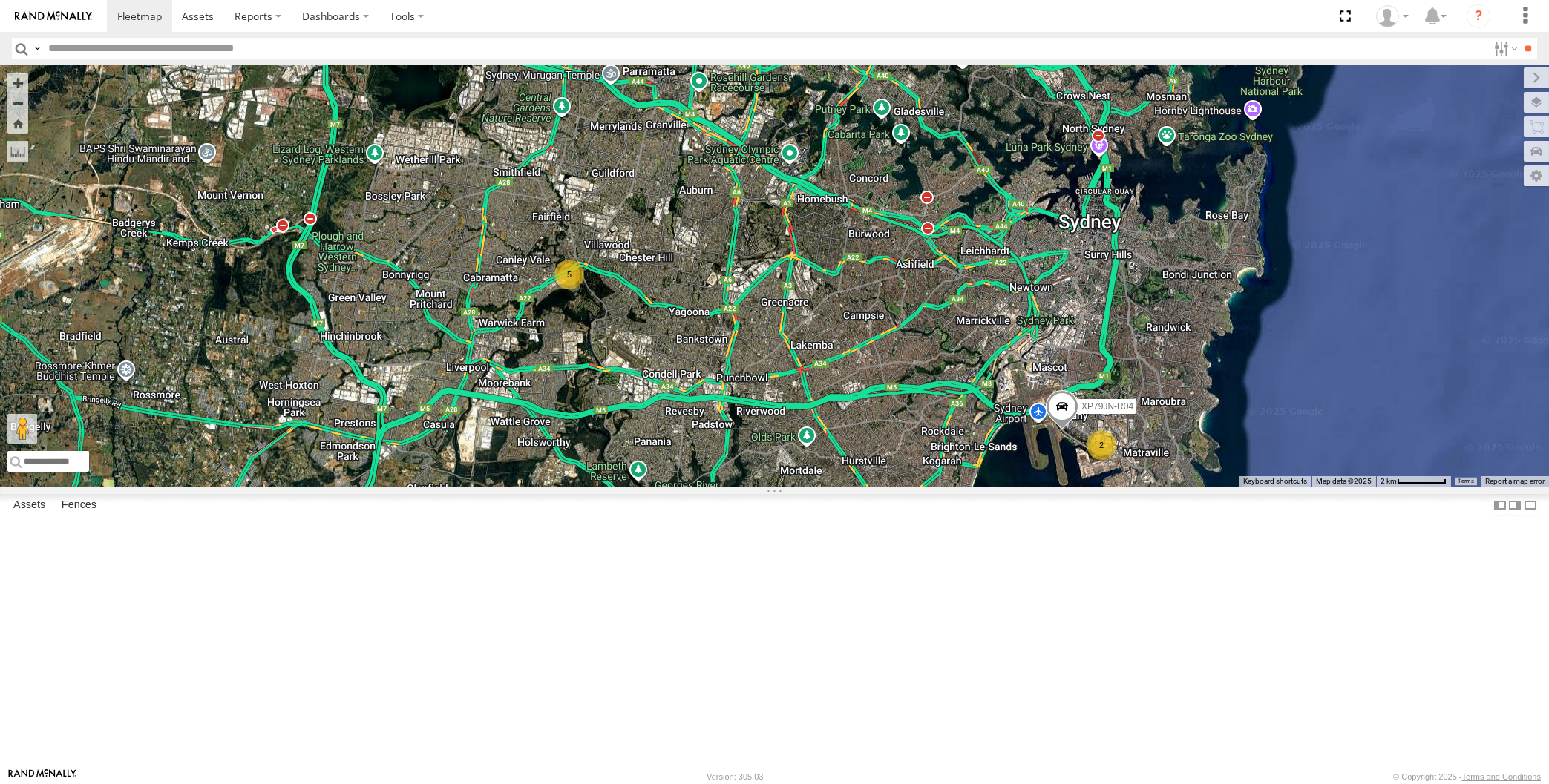
drag, startPoint x: 983, startPoint y: 637, endPoint x: 992, endPoint y: 638, distance: 9.1
click at [989, 487] on div "XP79JN-R04 5 2" at bounding box center [774, 276] width 1549 height 421
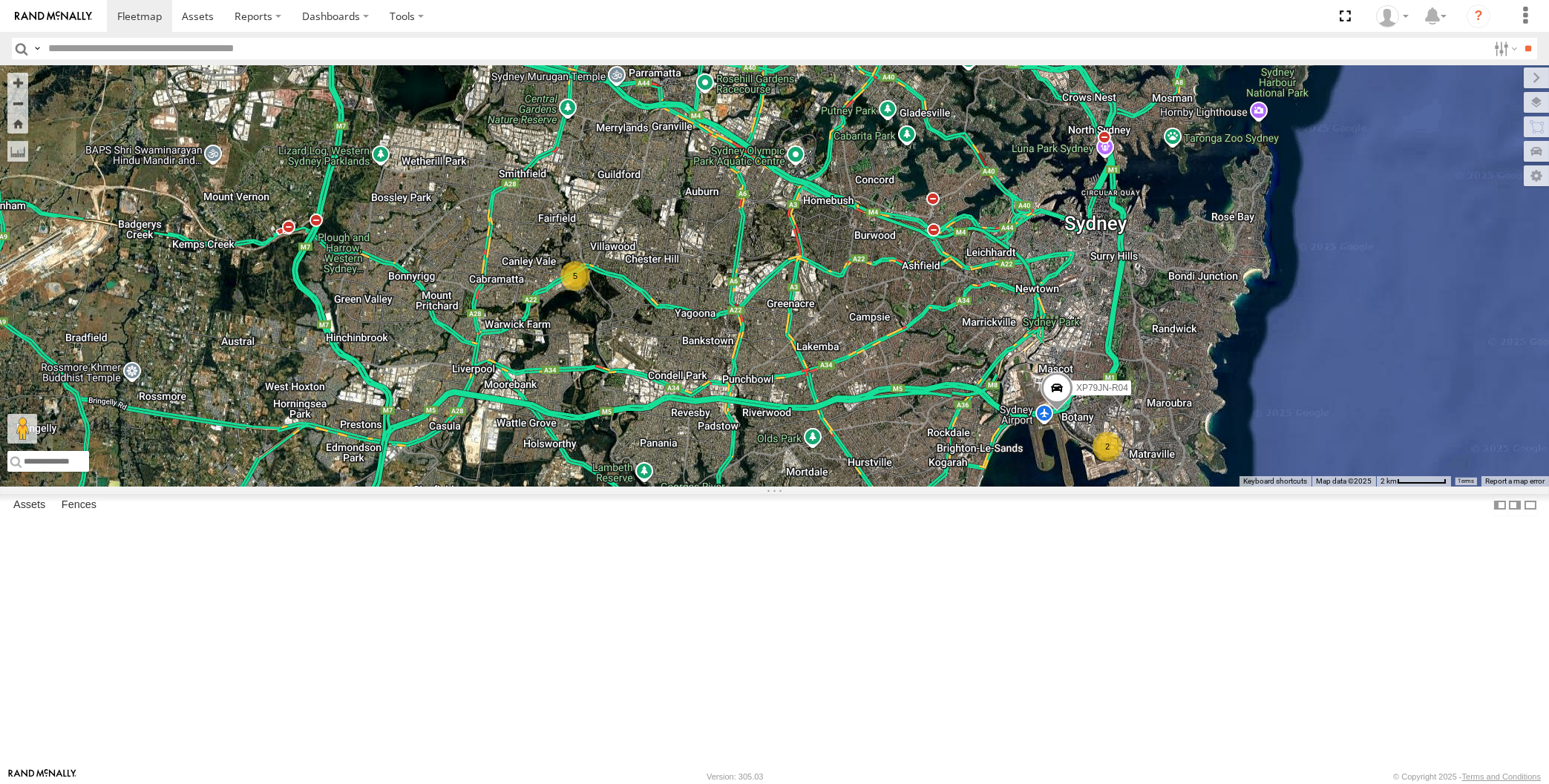
drag, startPoint x: 1165, startPoint y: 593, endPoint x: 1147, endPoint y: 570, distance: 29.2
click at [1150, 487] on div "XP79JN-R04 5 2" at bounding box center [774, 276] width 1549 height 421
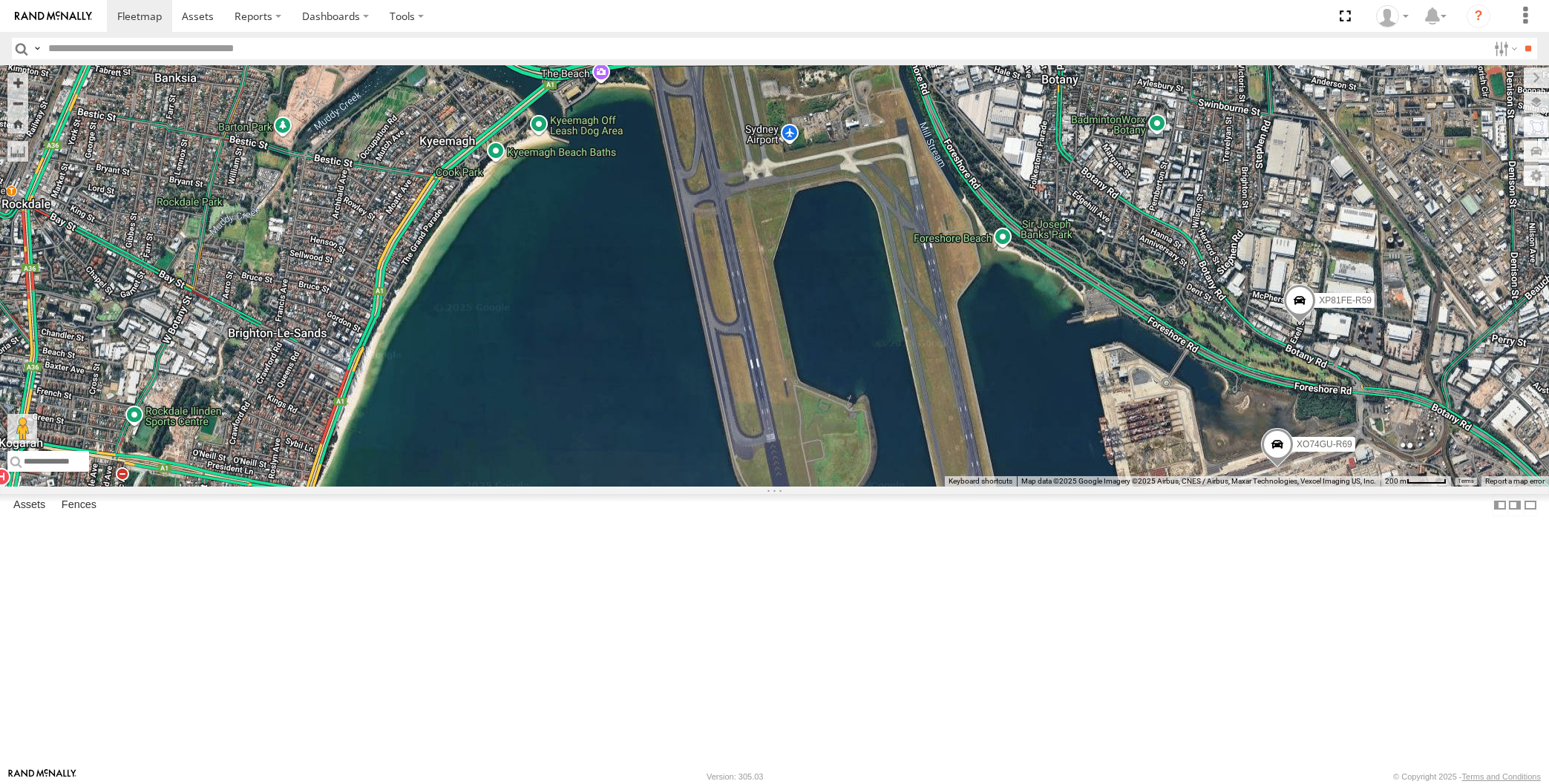
drag, startPoint x: 1363, startPoint y: 646, endPoint x: 1350, endPoint y: 618, distance: 30.9
click at [1355, 487] on div "XP79JN-R04 XP81FE-R59 XO74GU-R69" at bounding box center [774, 276] width 1549 height 421
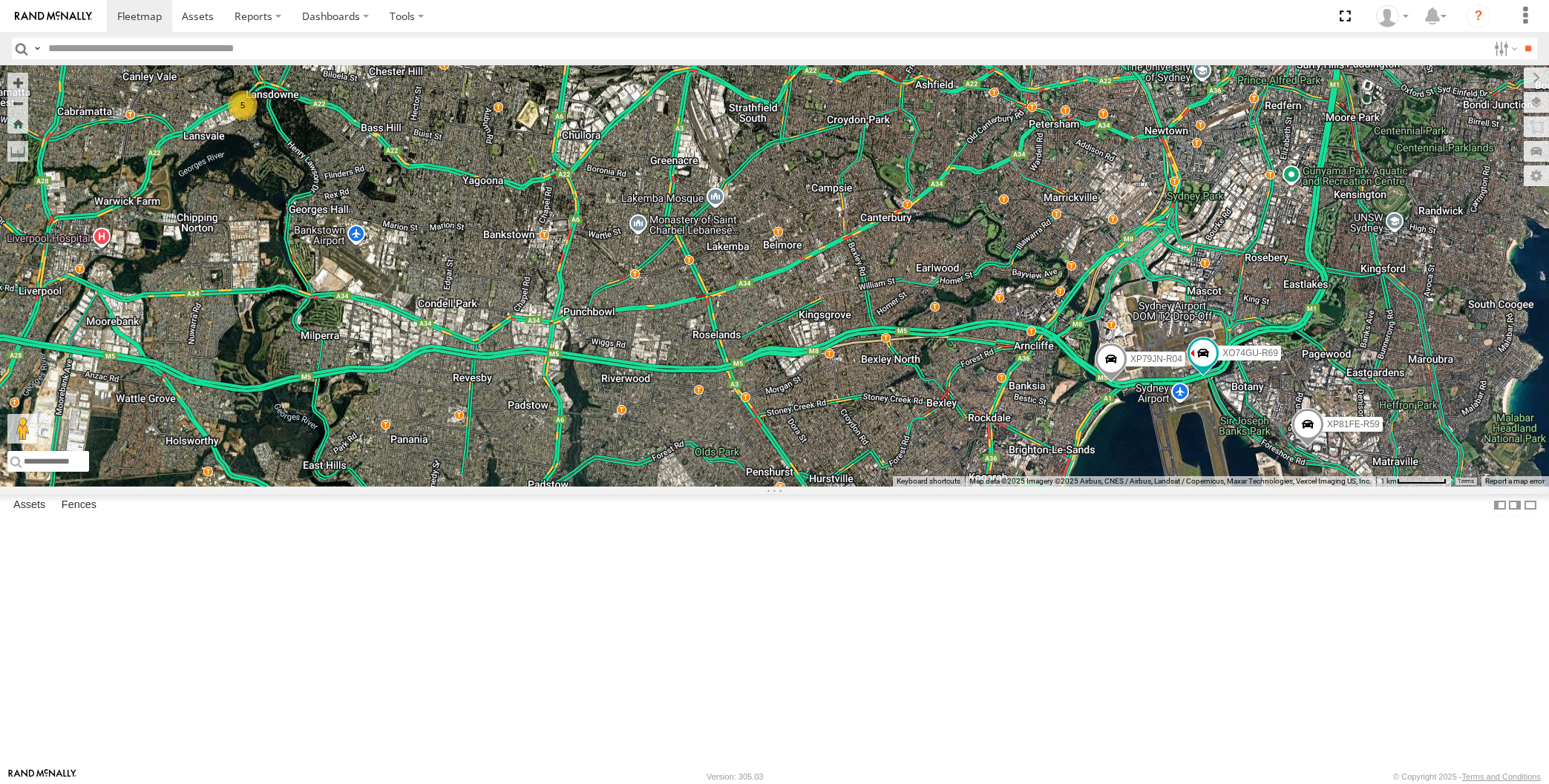
drag, startPoint x: 640, startPoint y: 491, endPoint x: 658, endPoint y: 469, distance: 28.4
click at [658, 470] on div "5 XP79JN-R04 XP81FE-R59 XO74GU-R69" at bounding box center [774, 276] width 1549 height 421
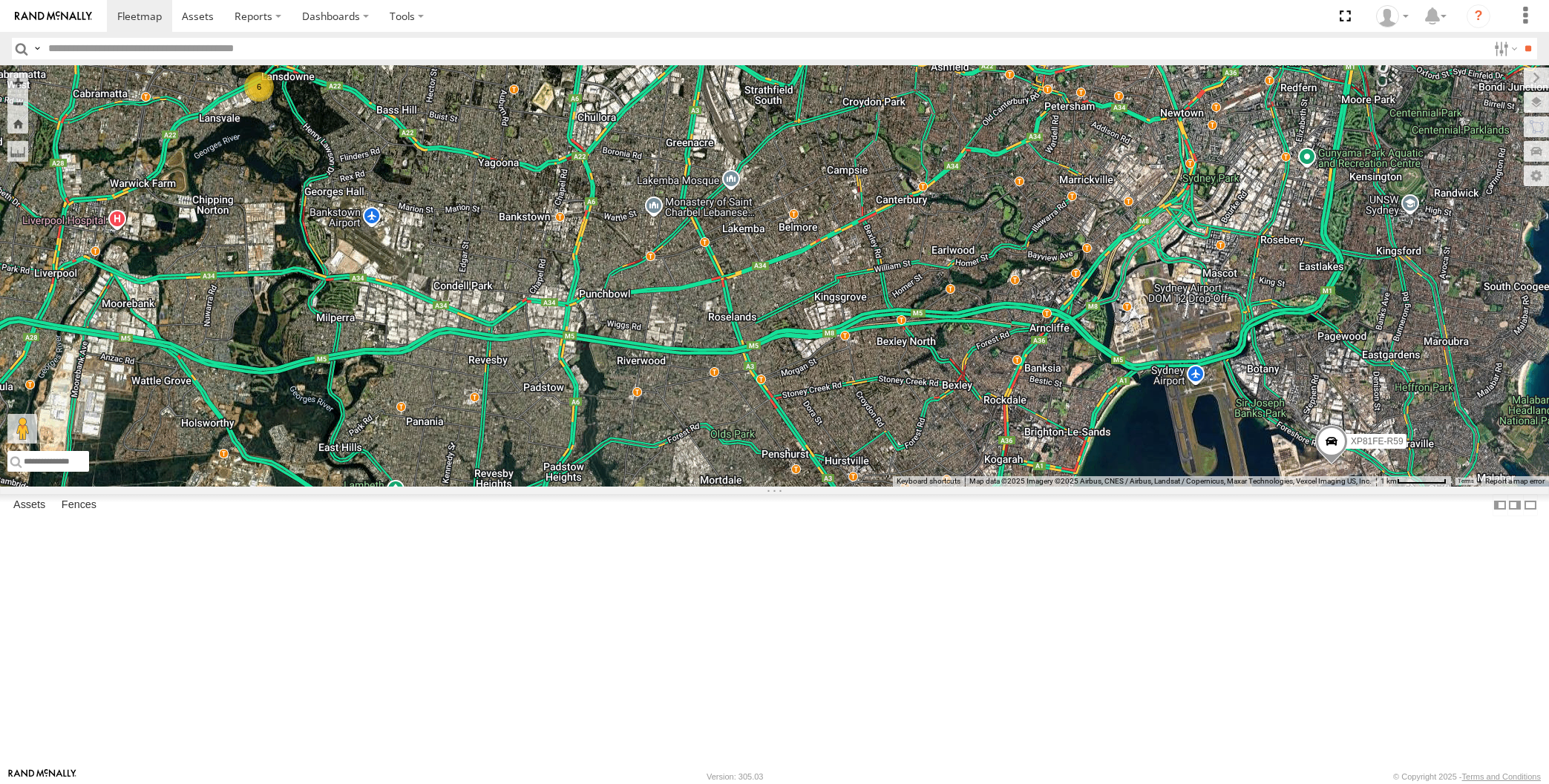
drag, startPoint x: 1078, startPoint y: 684, endPoint x: 1088, endPoint y: 683, distance: 10.0
click at [1087, 487] on div "6 XP79JN-R04 XP81FE-R59" at bounding box center [774, 276] width 1549 height 421
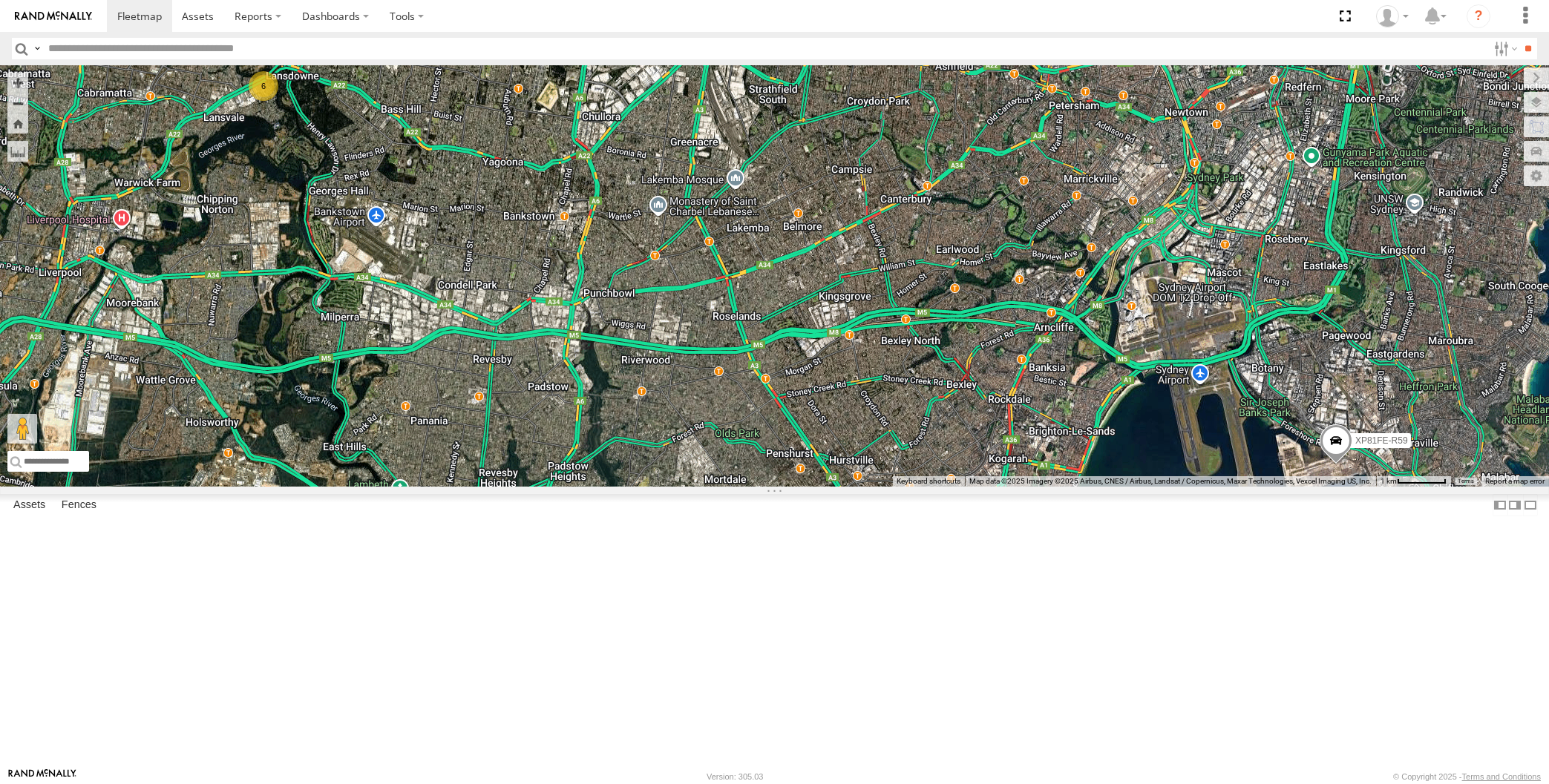
drag, startPoint x: 1075, startPoint y: 669, endPoint x: 1051, endPoint y: 660, distance: 25.6
click at [1061, 487] on div "6 XP79JN-R04 XP81FE-R59" at bounding box center [774, 276] width 1549 height 421
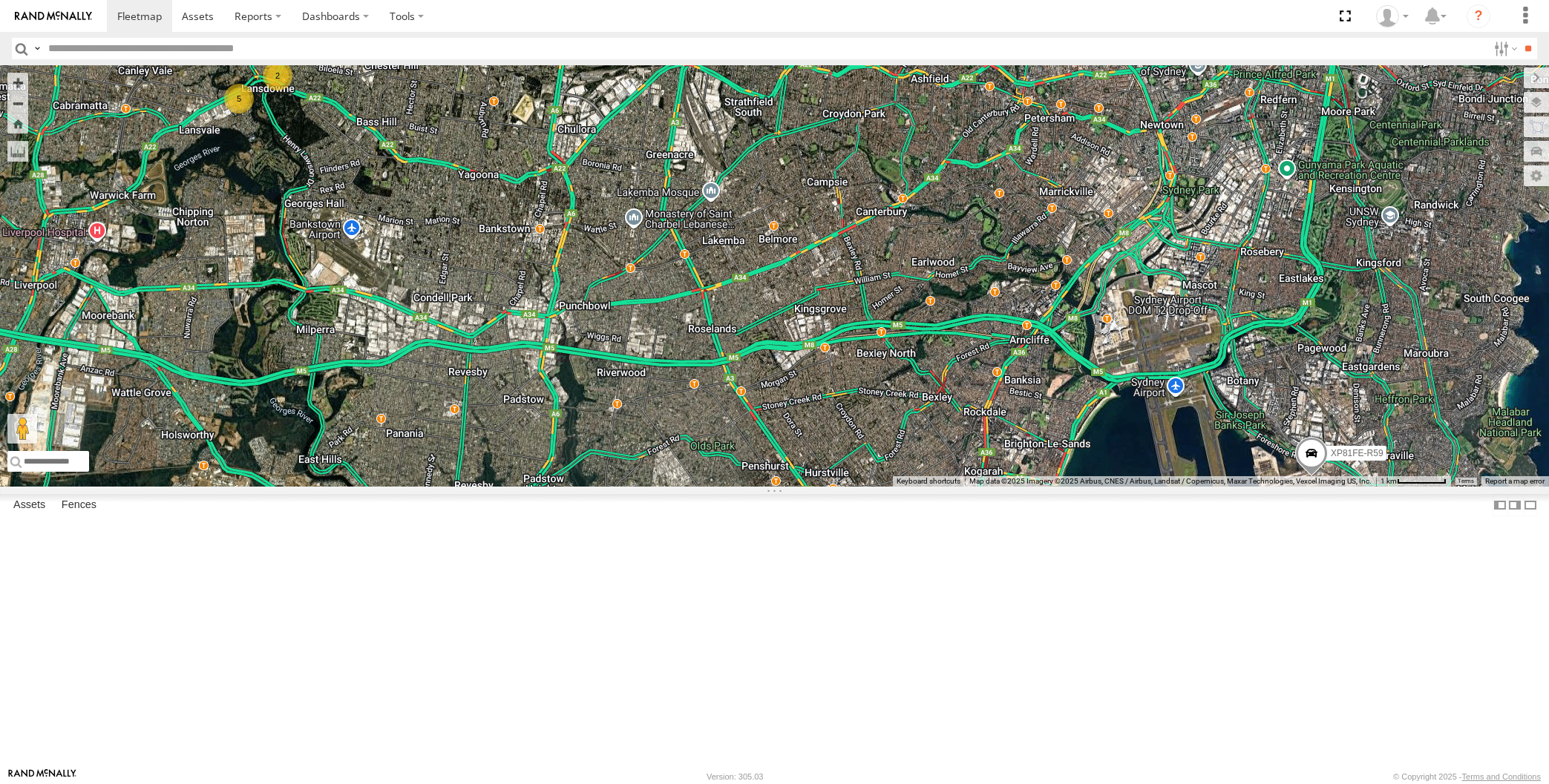
drag, startPoint x: 991, startPoint y: 711, endPoint x: 1001, endPoint y: 707, distance: 10.8
click at [996, 487] on div "5 2 XP81FE-R59" at bounding box center [774, 276] width 1549 height 421
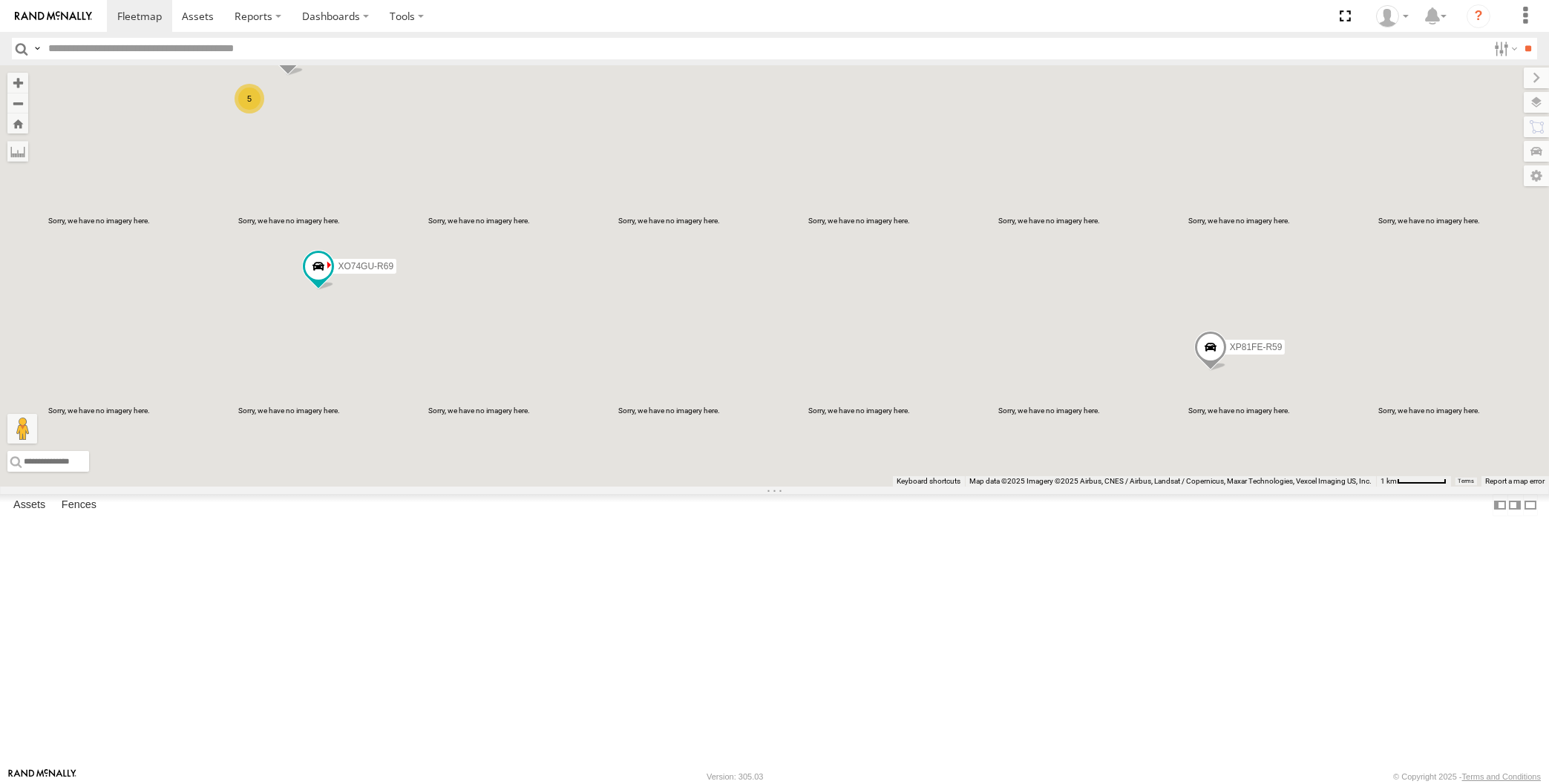
click at [1211, 371] on span at bounding box center [1210, 351] width 33 height 40
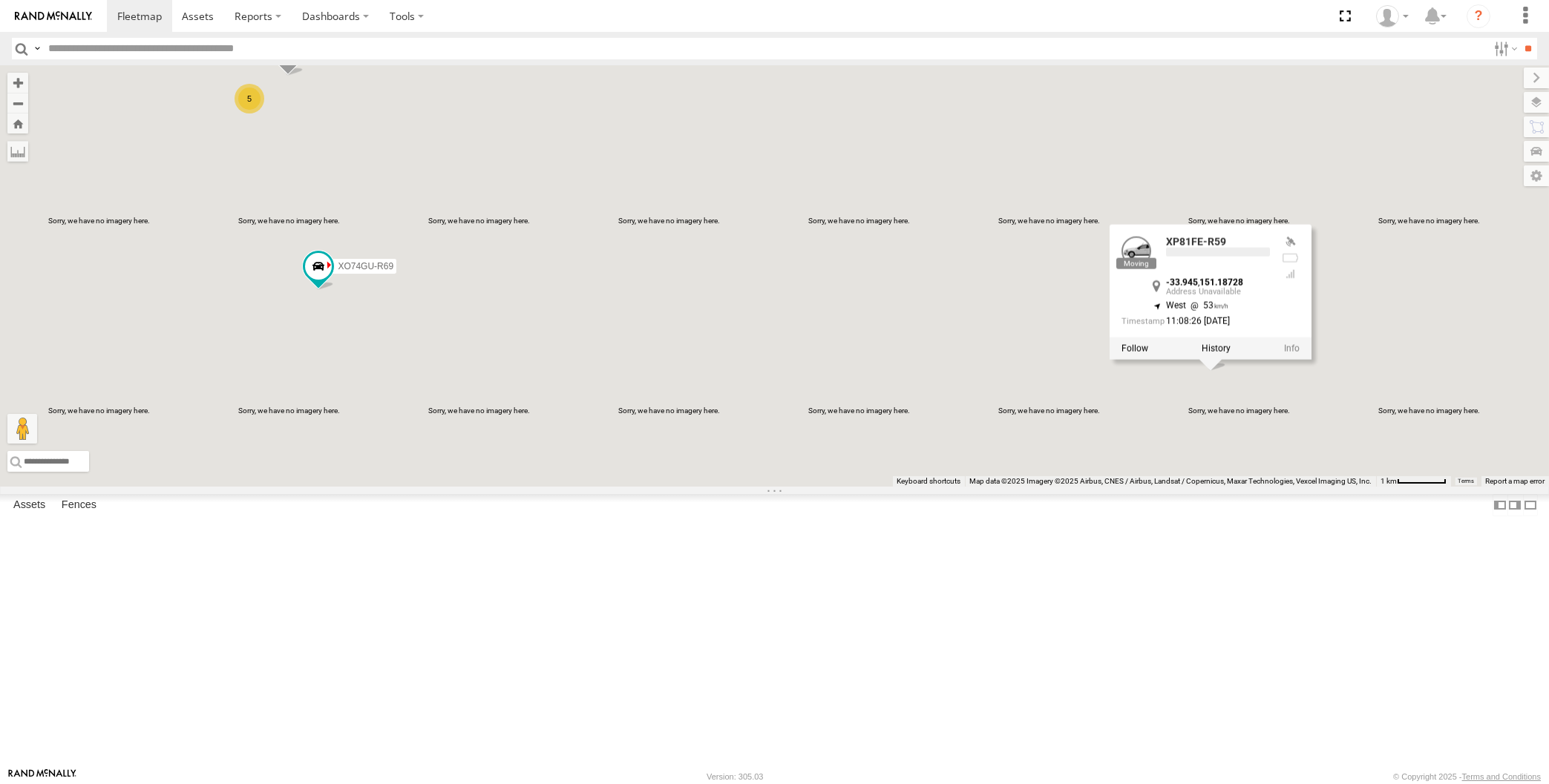
click at [1213, 487] on div "XP79JN-R04 XP81FE-R59 XO74GU-R69 5 XP81FE-R59 -33.945 , 151.18728 West 53 11:08…" at bounding box center [774, 276] width 1549 height 421
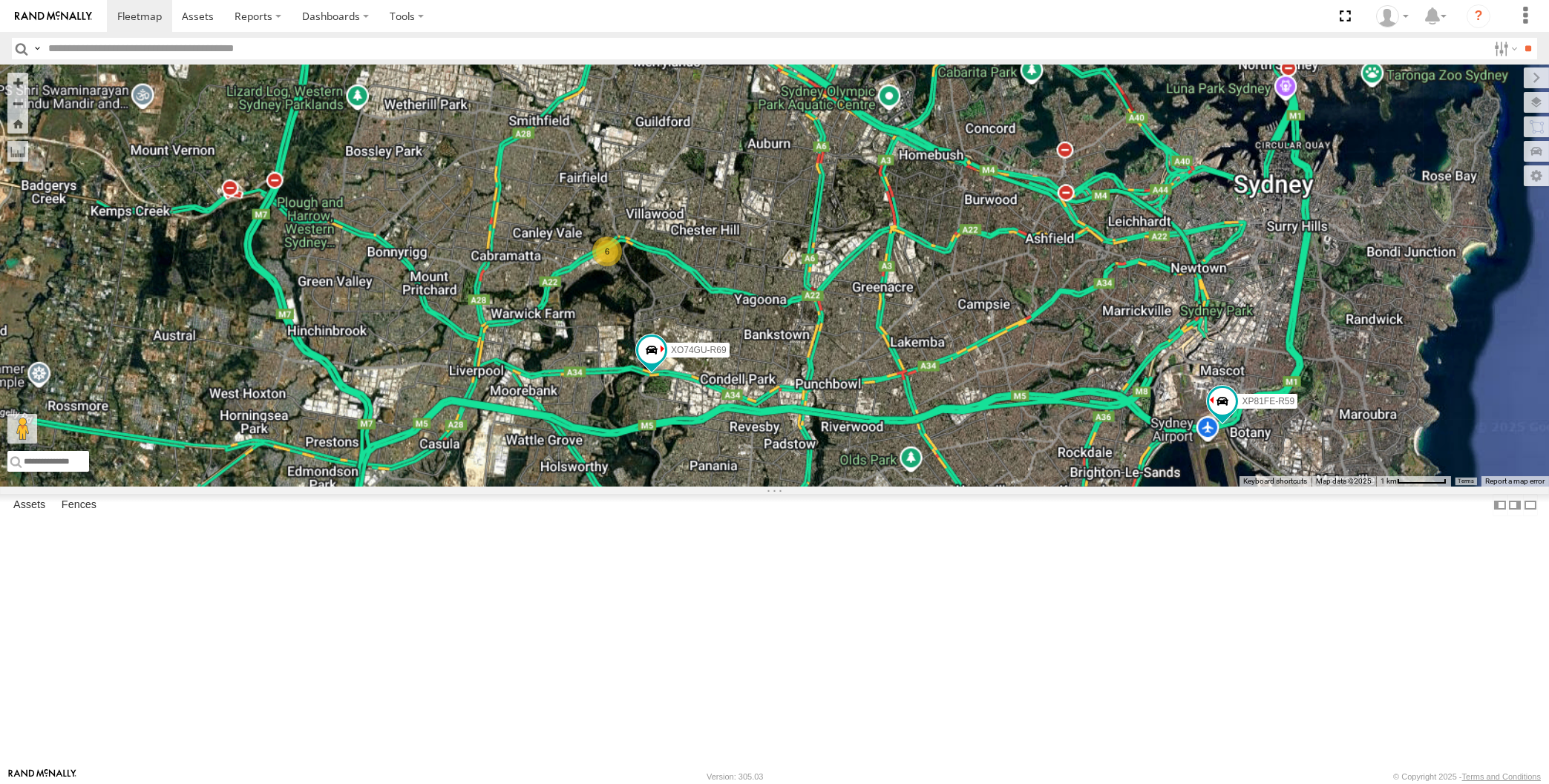
drag, startPoint x: 916, startPoint y: 535, endPoint x: 891, endPoint y: 508, distance: 36.8
click at [894, 487] on div "6 XP81FE-R59 XO74GU-R69" at bounding box center [774, 276] width 1549 height 421
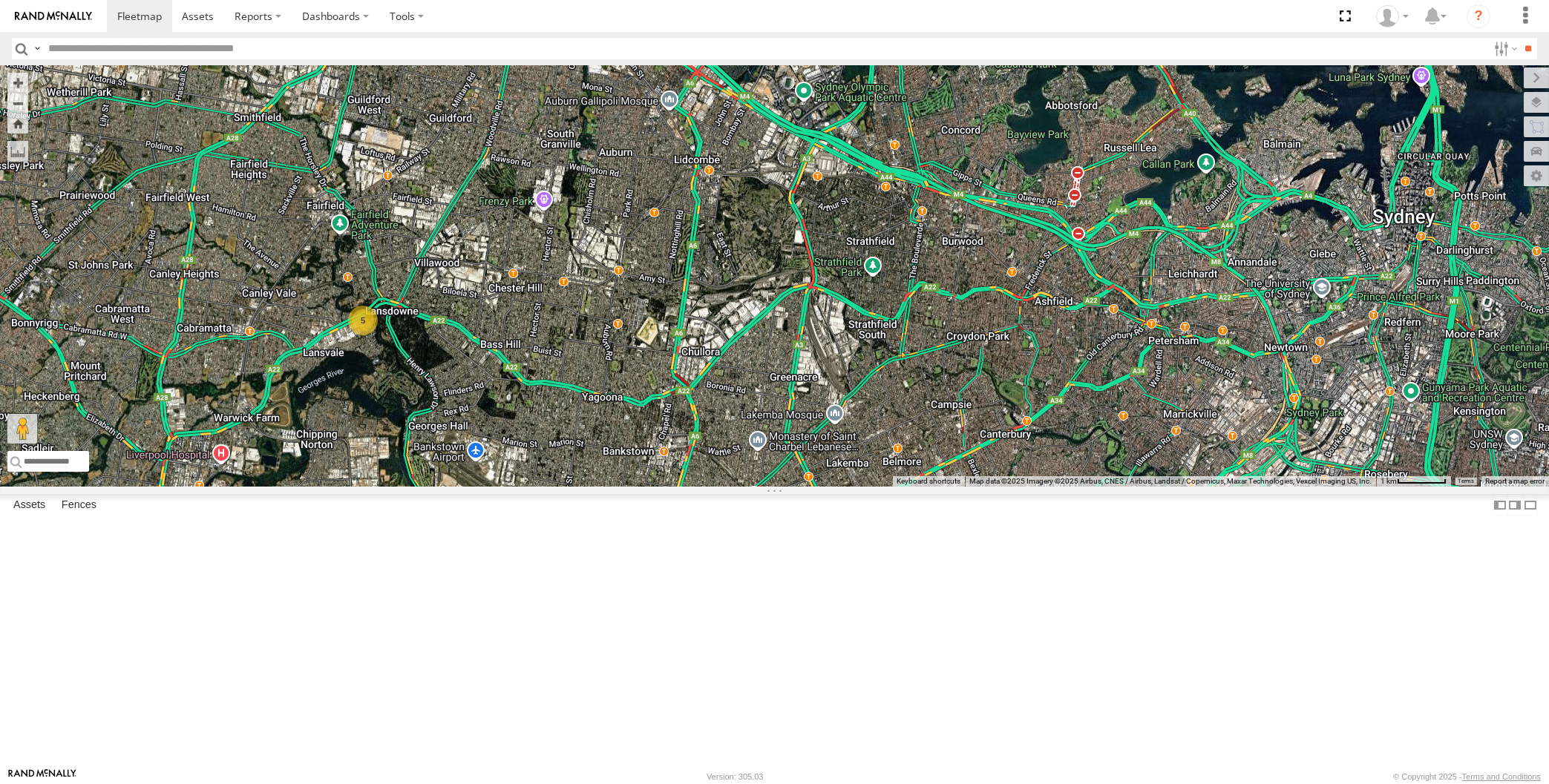
drag, startPoint x: 823, startPoint y: 585, endPoint x: 833, endPoint y: 505, distance: 80.6
click at [832, 487] on div "5 XP79JN-R04 XP81FE-R59 XO74GU-R69" at bounding box center [774, 276] width 1549 height 421
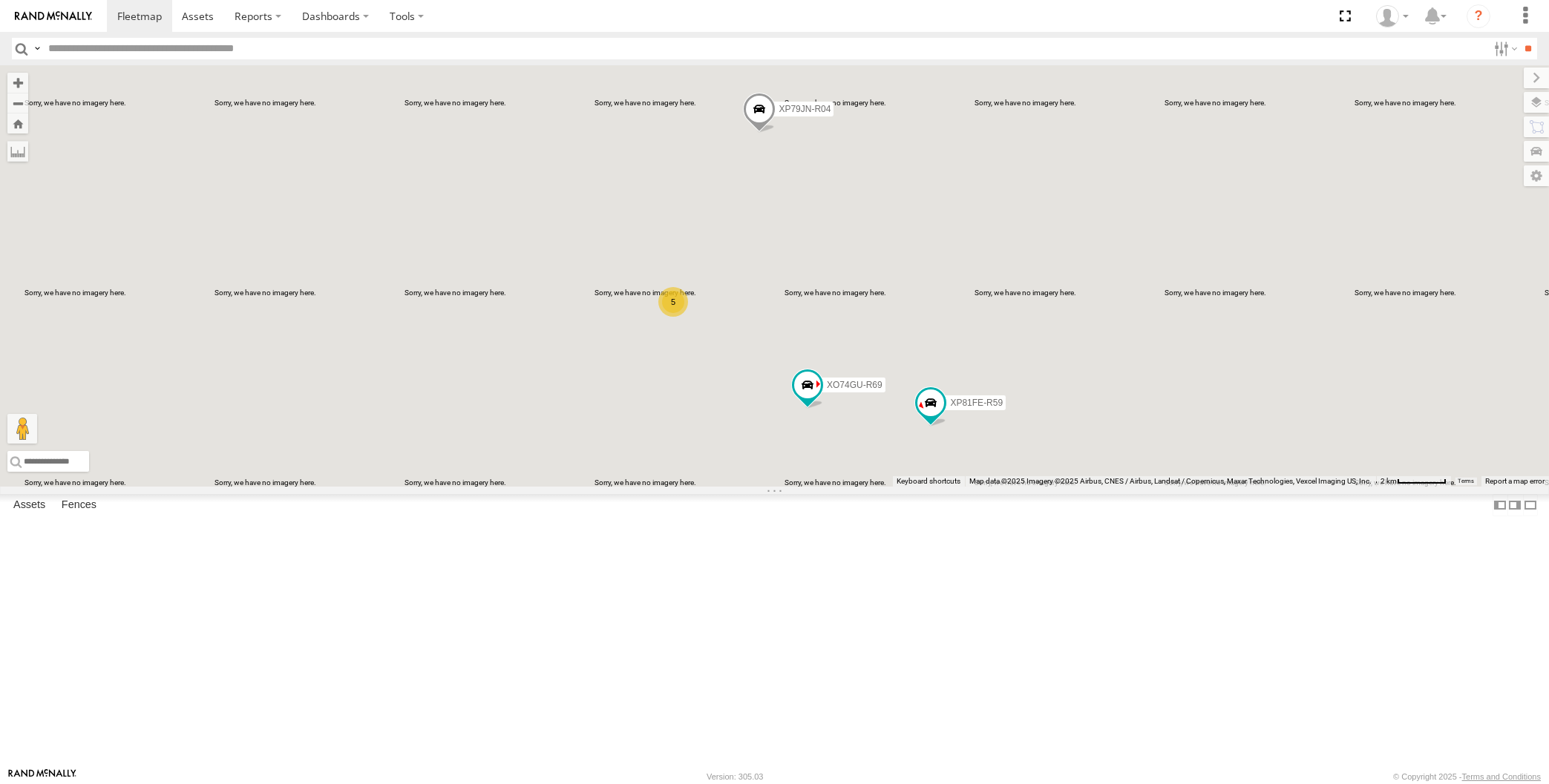
drag, startPoint x: 1039, startPoint y: 599, endPoint x: 1014, endPoint y: 585, distance: 28.7
click at [1018, 487] on div "XP79JN-R04 XP81FE-R59 XO74GU-R69 5" at bounding box center [774, 276] width 1549 height 421
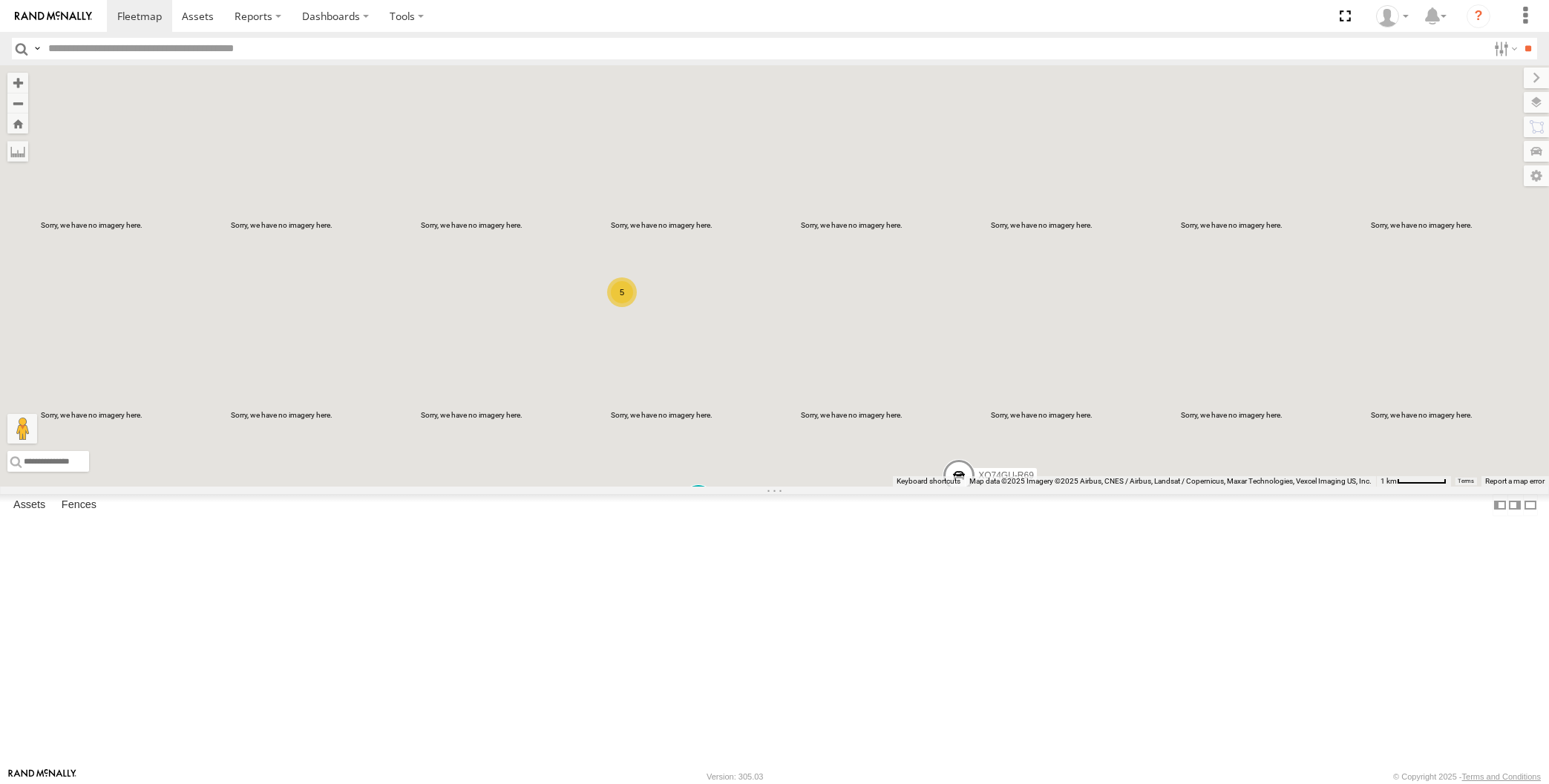
drag, startPoint x: 828, startPoint y: 682, endPoint x: 840, endPoint y: 656, distance: 28.6
click at [840, 487] on div "5 XP79JN-R04 XP81FE-R59 XO74GU-R69" at bounding box center [774, 276] width 1549 height 421
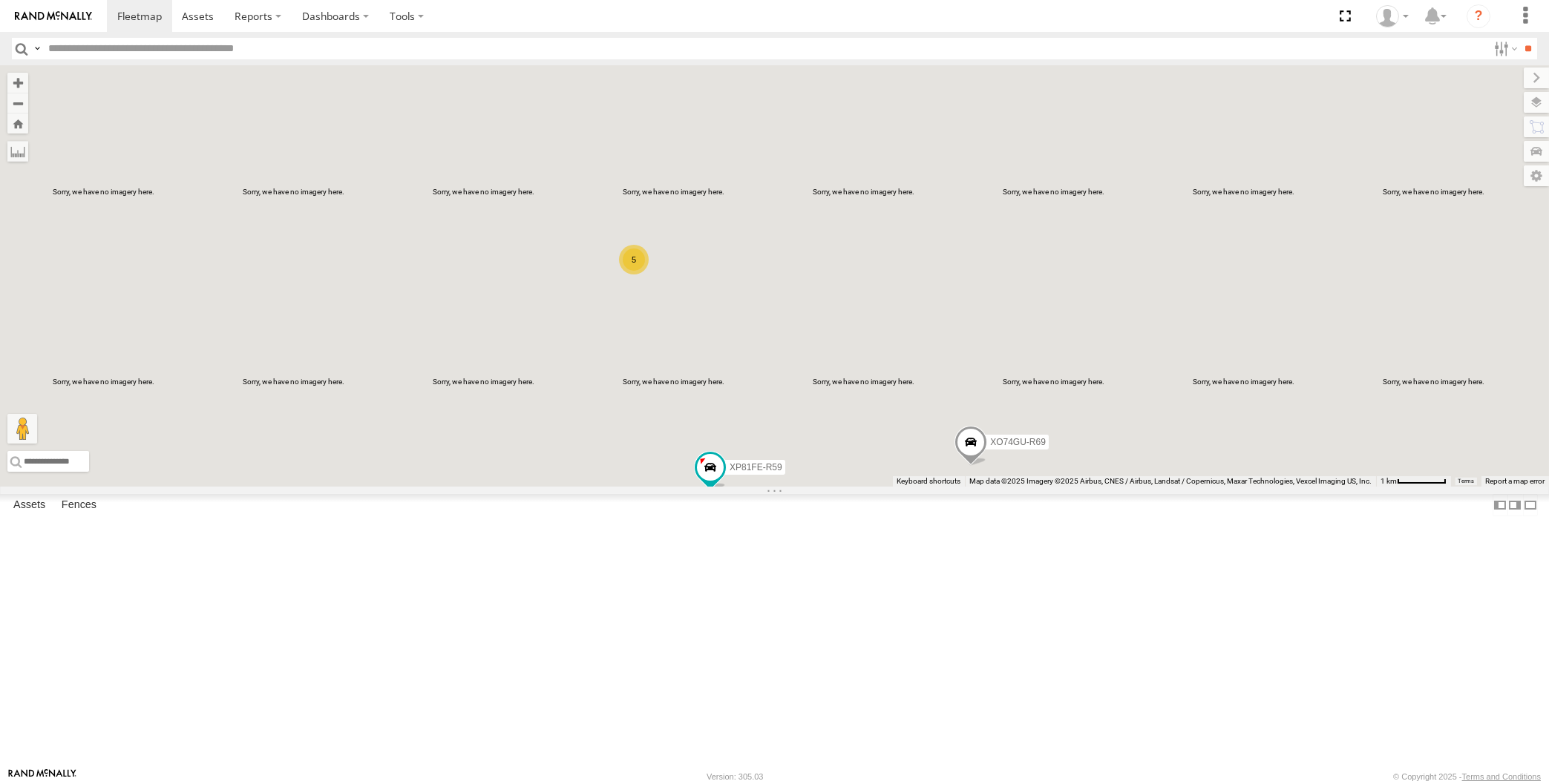
drag, startPoint x: 858, startPoint y: 652, endPoint x: 860, endPoint y: 665, distance: 13.2
click at [860, 487] on div "XP79JN-R04 XP81FE-R59 XO74GU-R69 5" at bounding box center [774, 276] width 1549 height 421
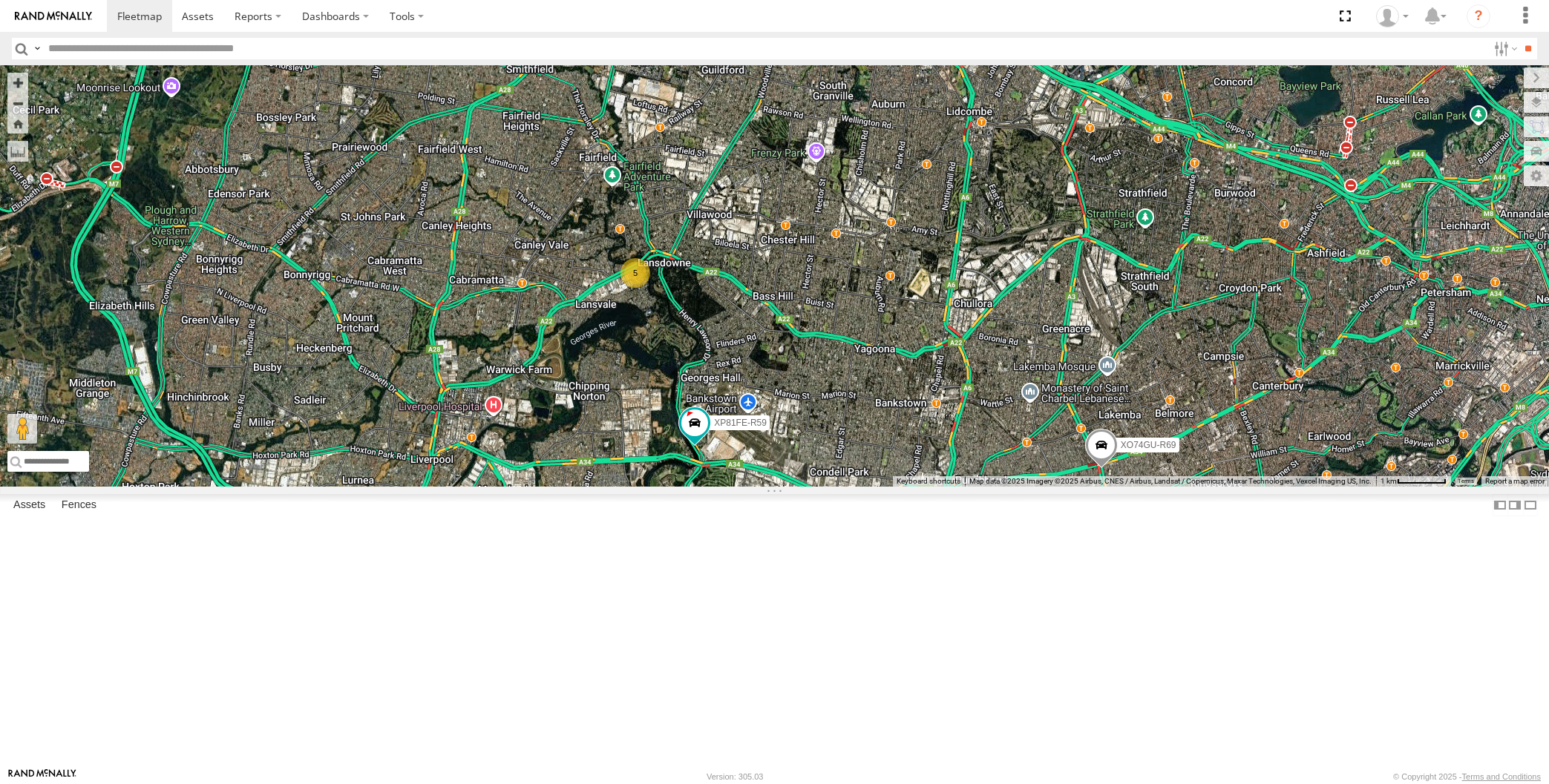
click at [824, 487] on div "XP79JN-R04 XP81FE-R59 XO74GU-R69 5" at bounding box center [774, 276] width 1549 height 421
